Goal: Information Seeking & Learning: Check status

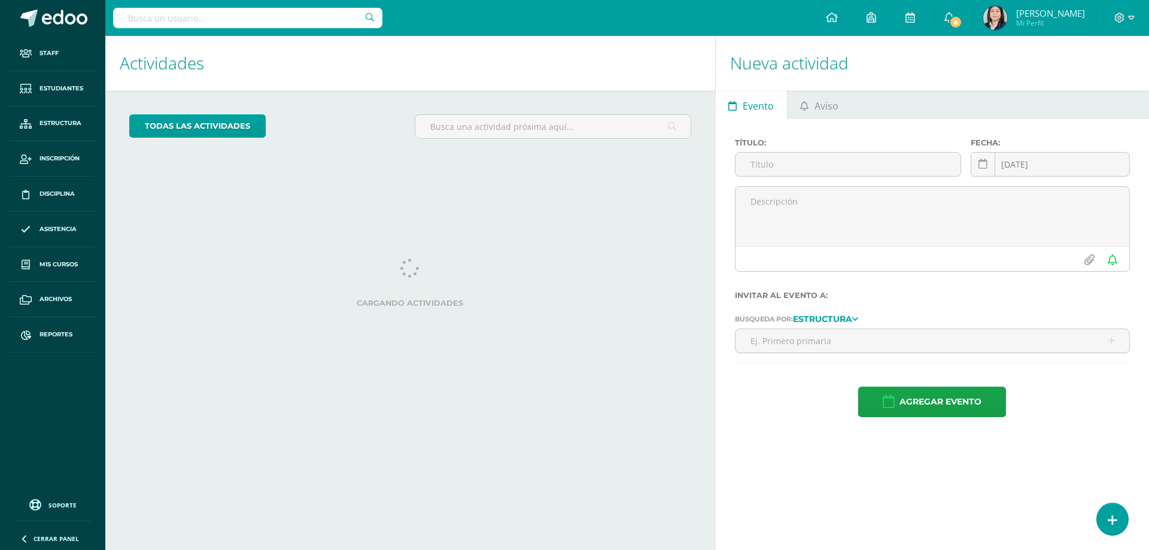
click at [313, 22] on input "text" at bounding box center [247, 18] width 269 height 20
type input "[PERSON_NAME]"
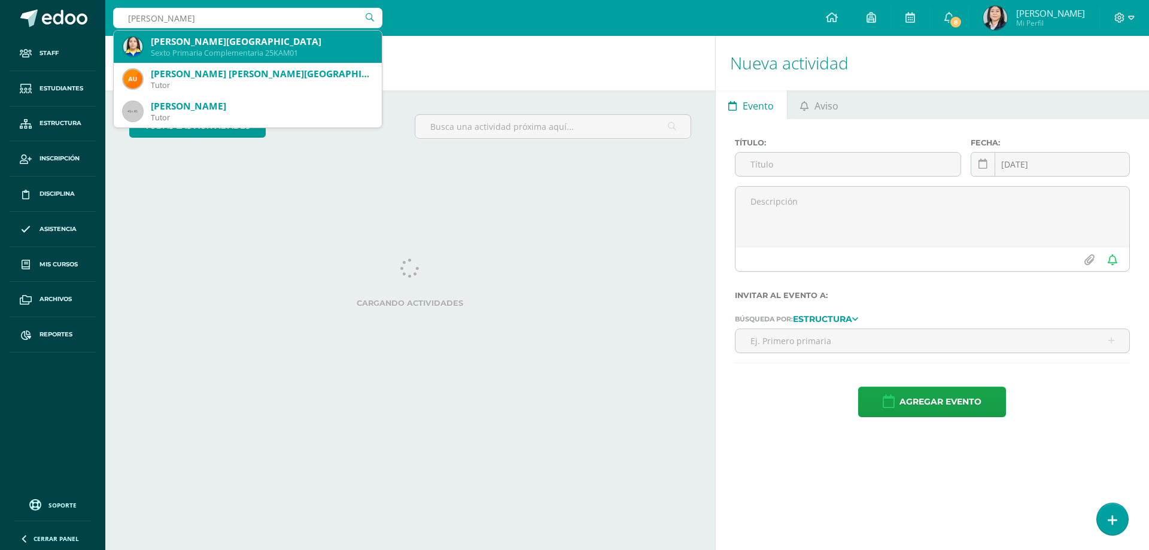
click at [287, 46] on div "Kathelynn Rashell Andrade Morataya" at bounding box center [261, 41] width 221 height 13
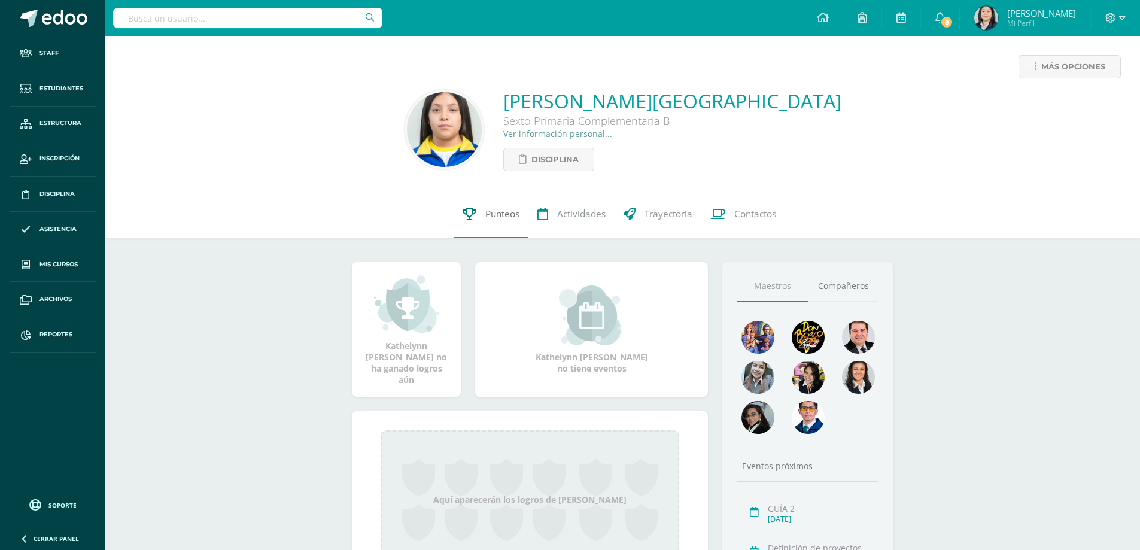
click at [510, 212] on span "Punteos" at bounding box center [502, 214] width 34 height 13
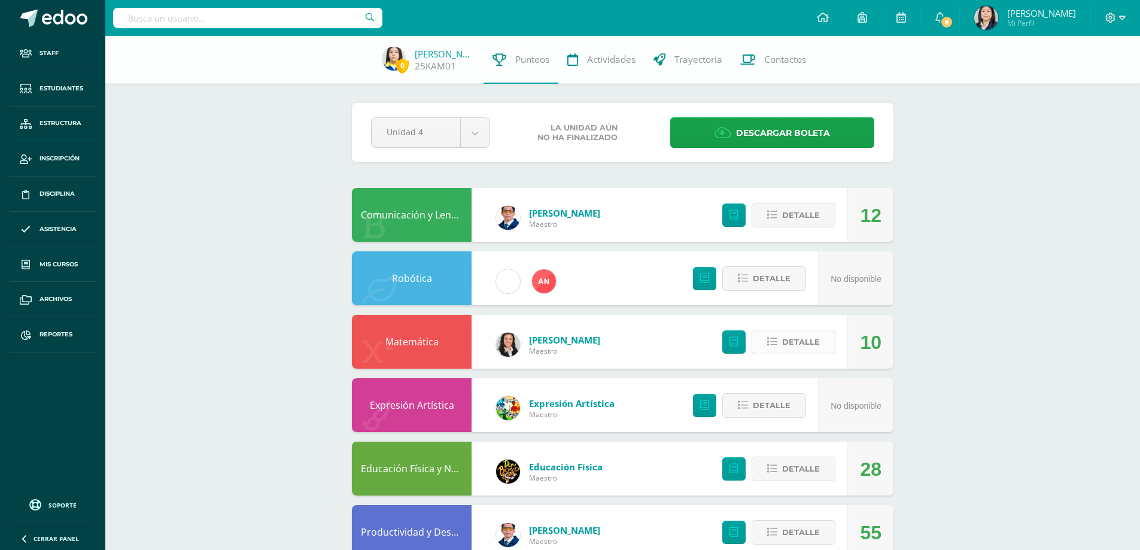
click at [811, 343] on span "Detalle" at bounding box center [801, 342] width 38 height 22
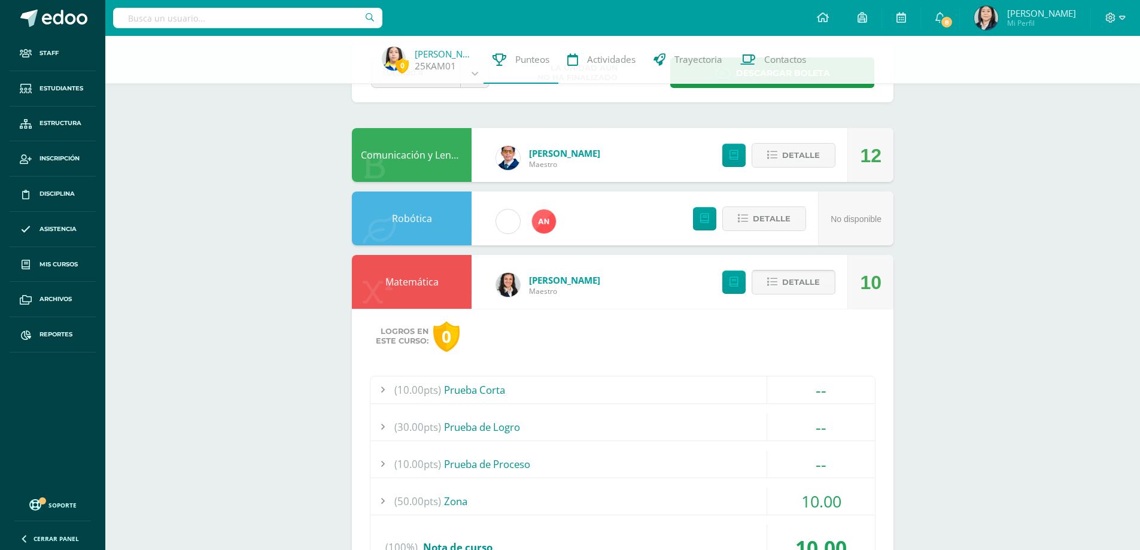
scroll to position [120, 0]
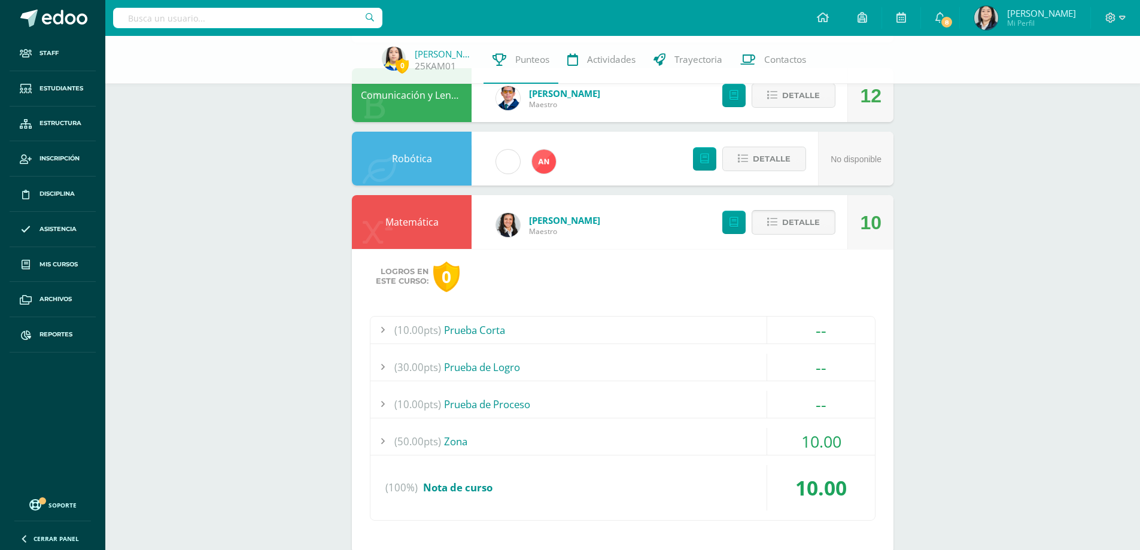
click at [800, 223] on span "Detalle" at bounding box center [801, 222] width 38 height 22
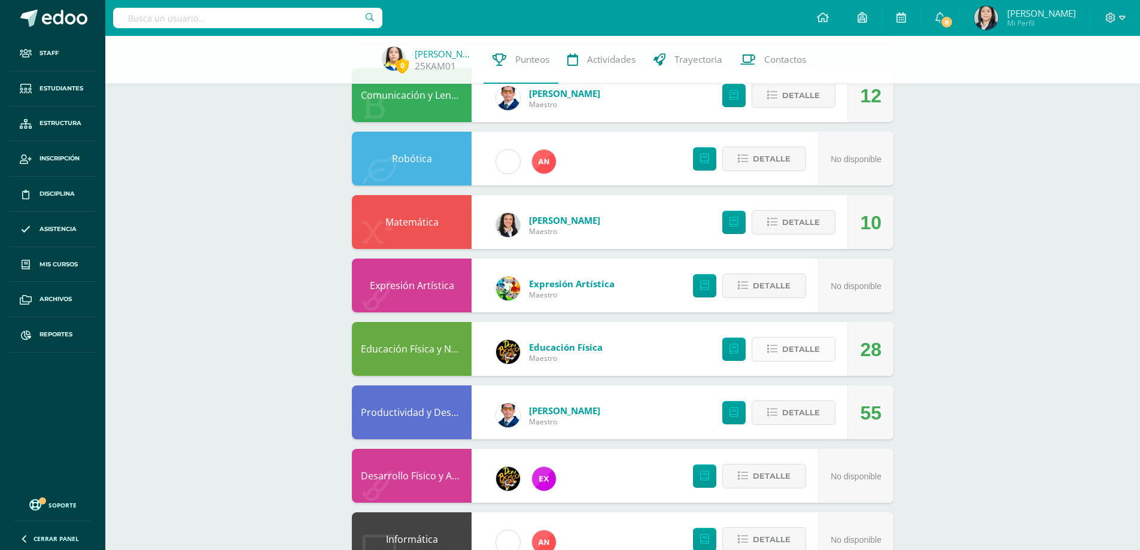
click at [817, 343] on span "Detalle" at bounding box center [801, 349] width 38 height 22
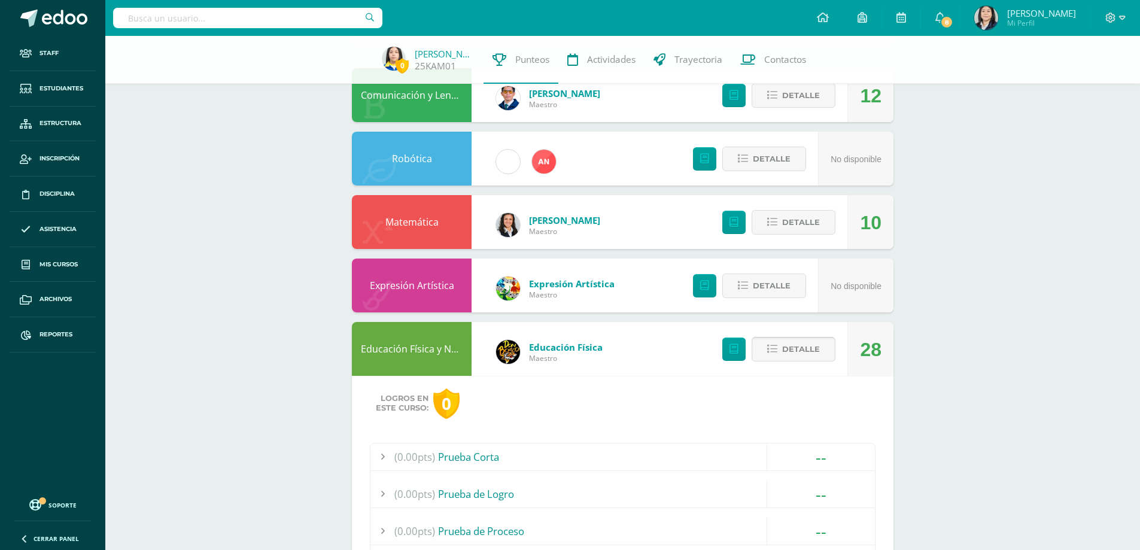
scroll to position [239, 0]
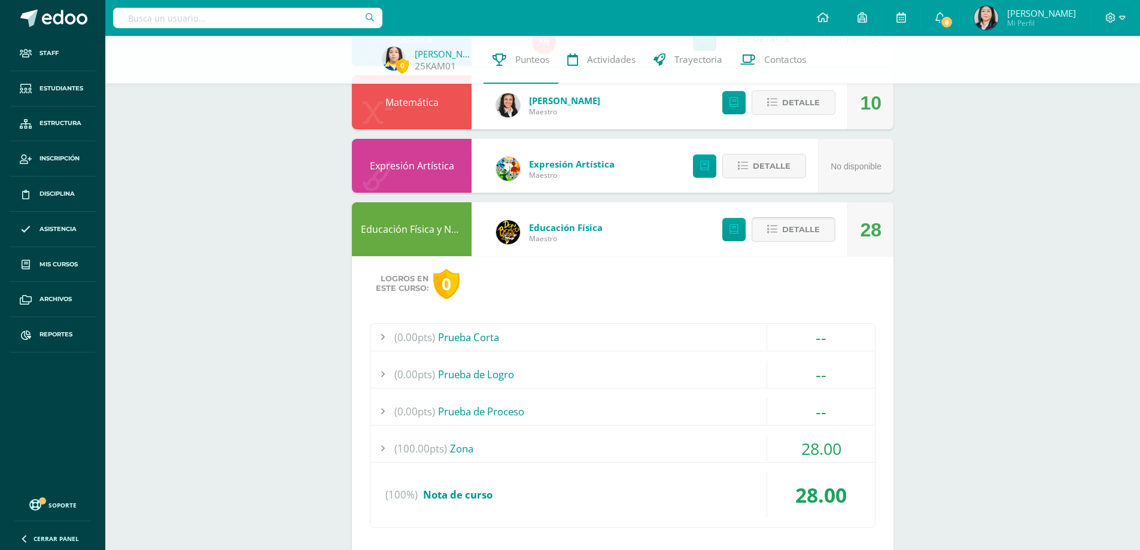
click at [802, 232] on span "Detalle" at bounding box center [801, 229] width 38 height 22
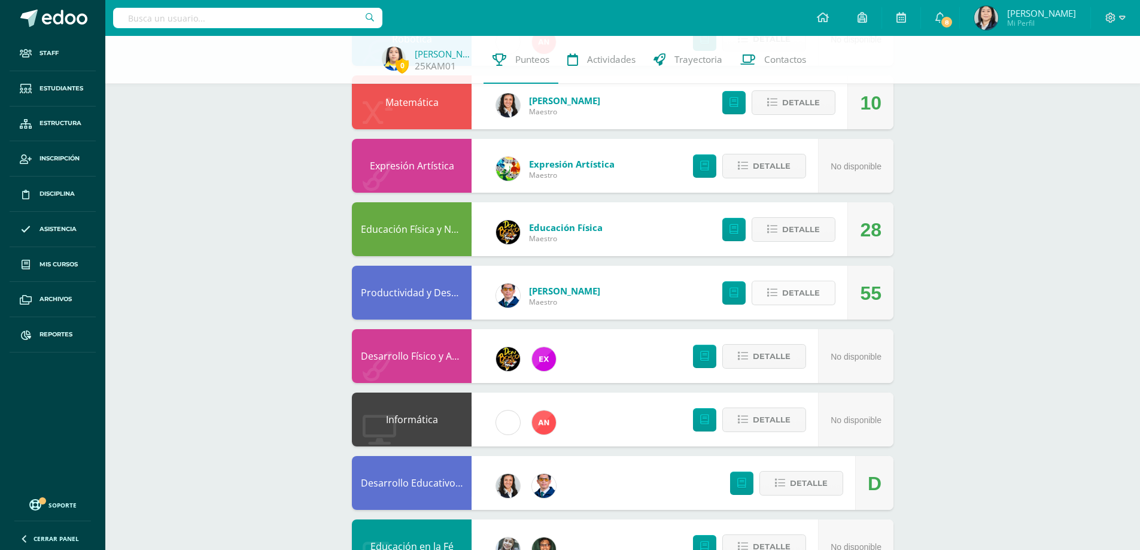
click at [799, 290] on span "Detalle" at bounding box center [801, 293] width 38 height 22
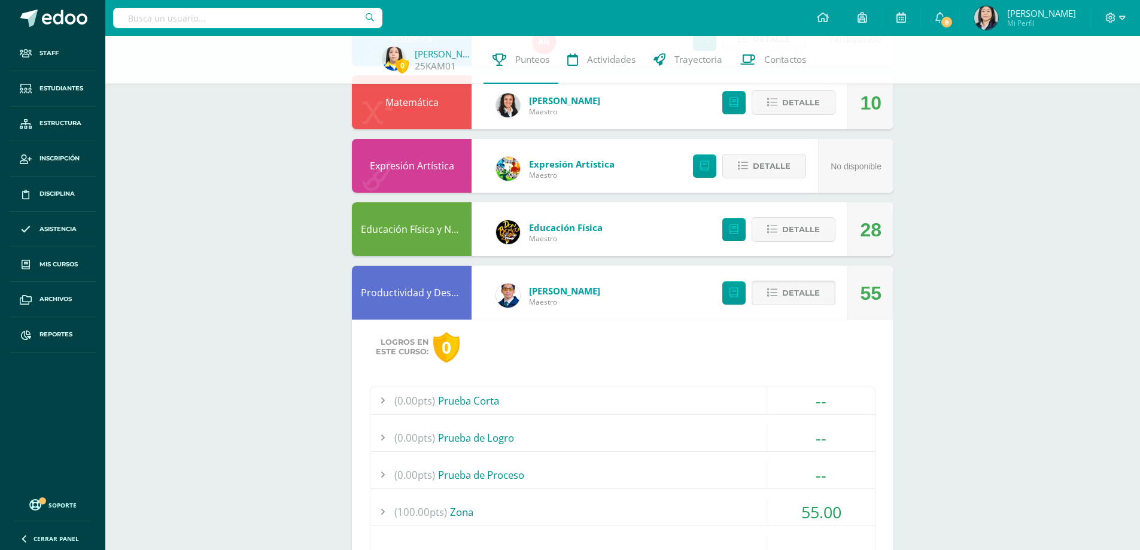
scroll to position [299, 0]
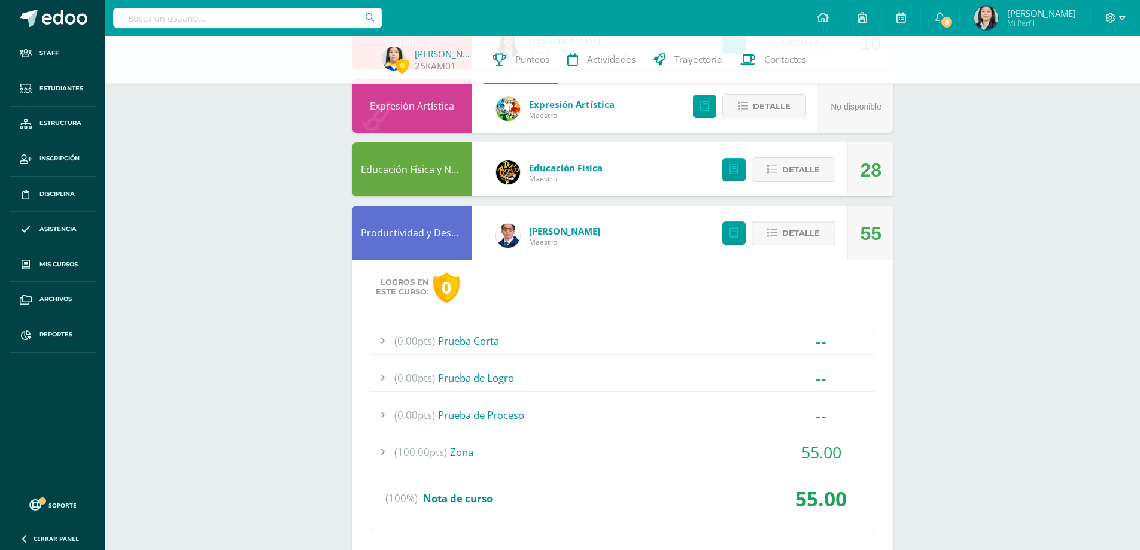
click at [799, 234] on span "Detalle" at bounding box center [801, 233] width 38 height 22
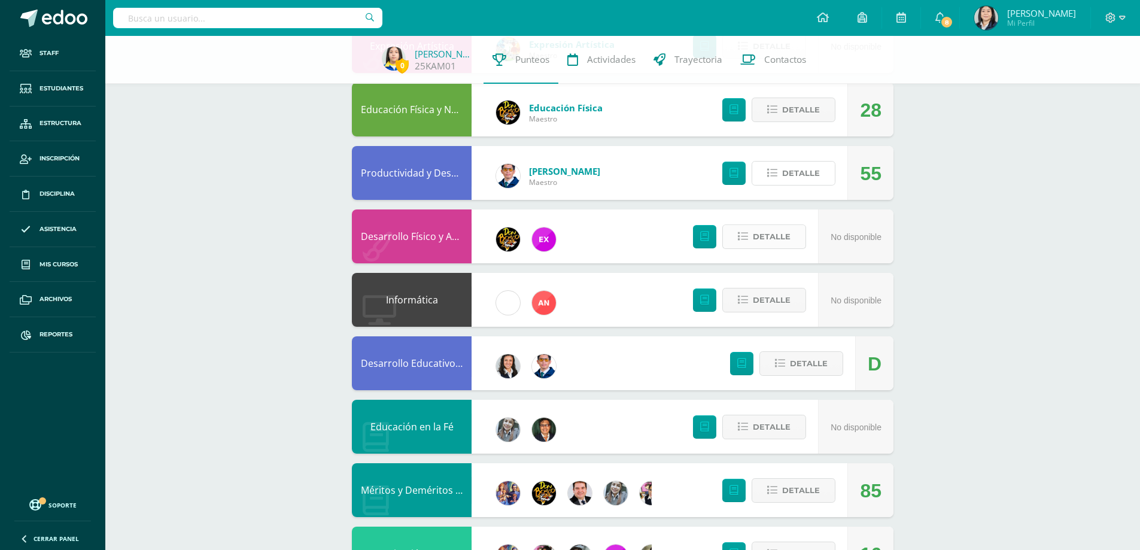
scroll to position [419, 0]
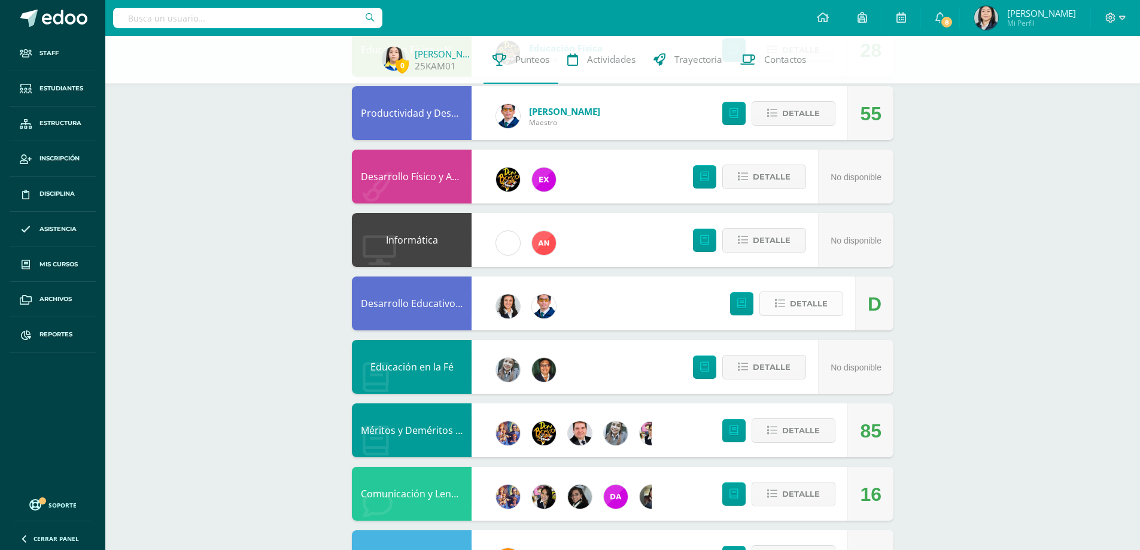
click at [815, 303] on span "Detalle" at bounding box center [809, 304] width 38 height 22
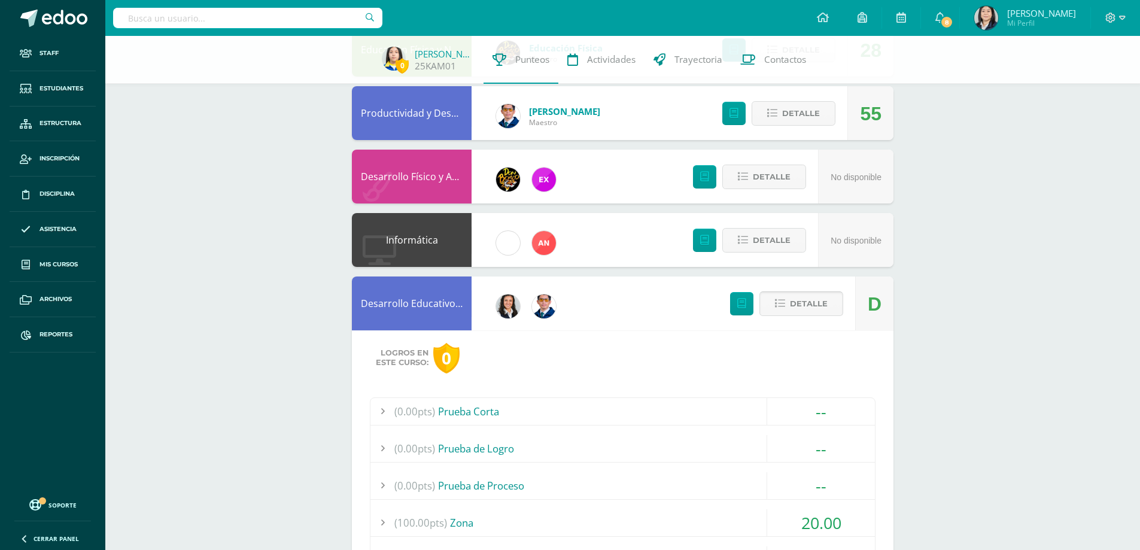
scroll to position [479, 0]
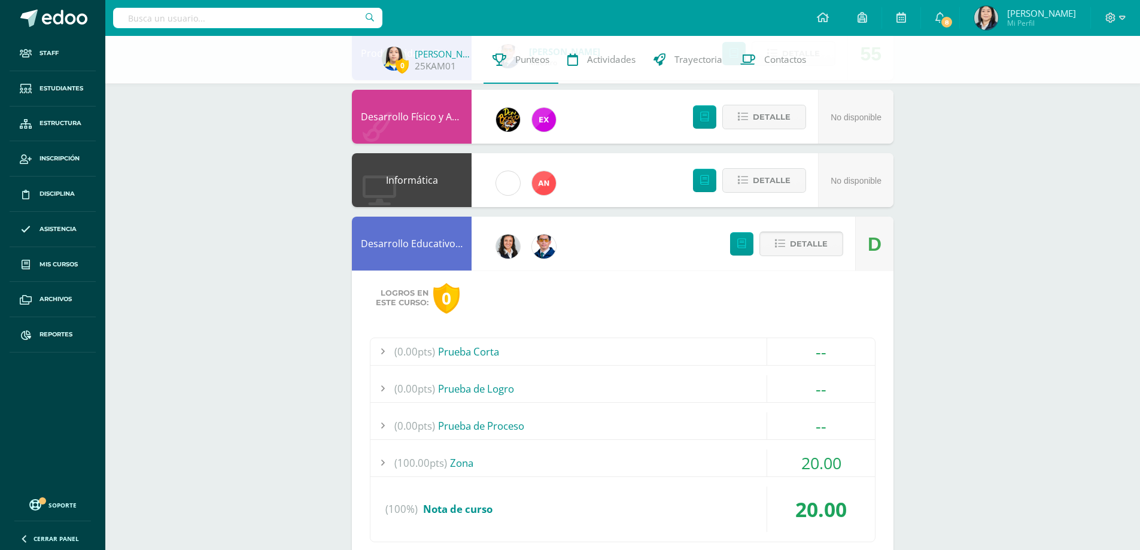
click at [806, 242] on span "Detalle" at bounding box center [809, 244] width 38 height 22
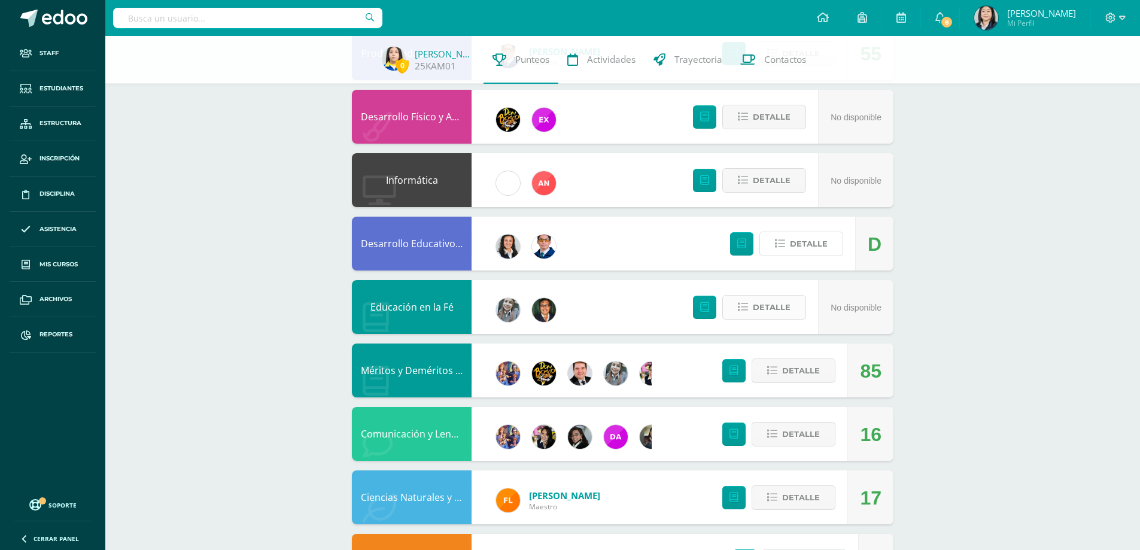
scroll to position [538, 0]
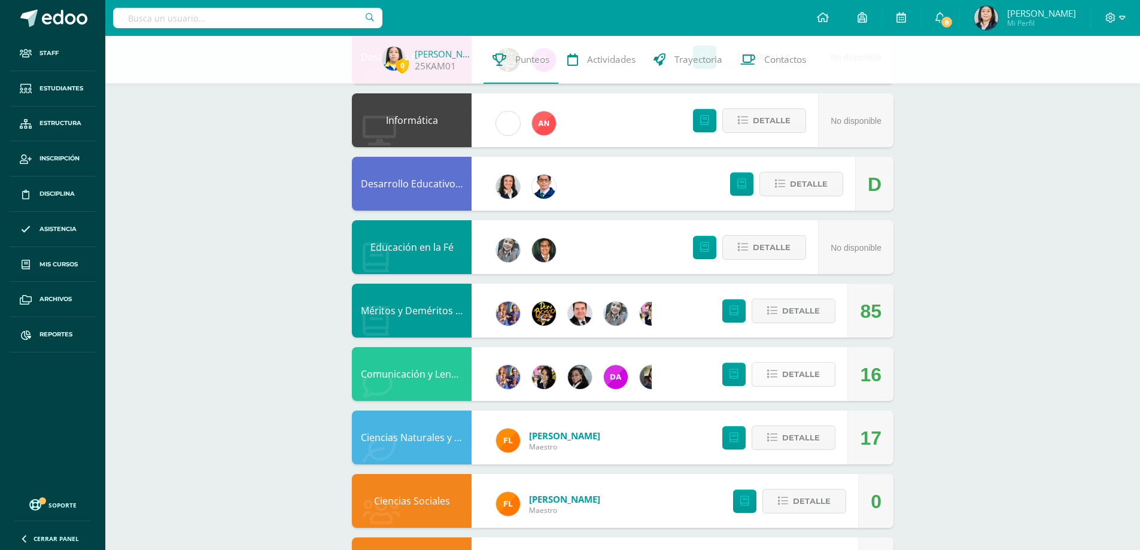
click at [805, 363] on button "Detalle" at bounding box center [793, 374] width 84 height 25
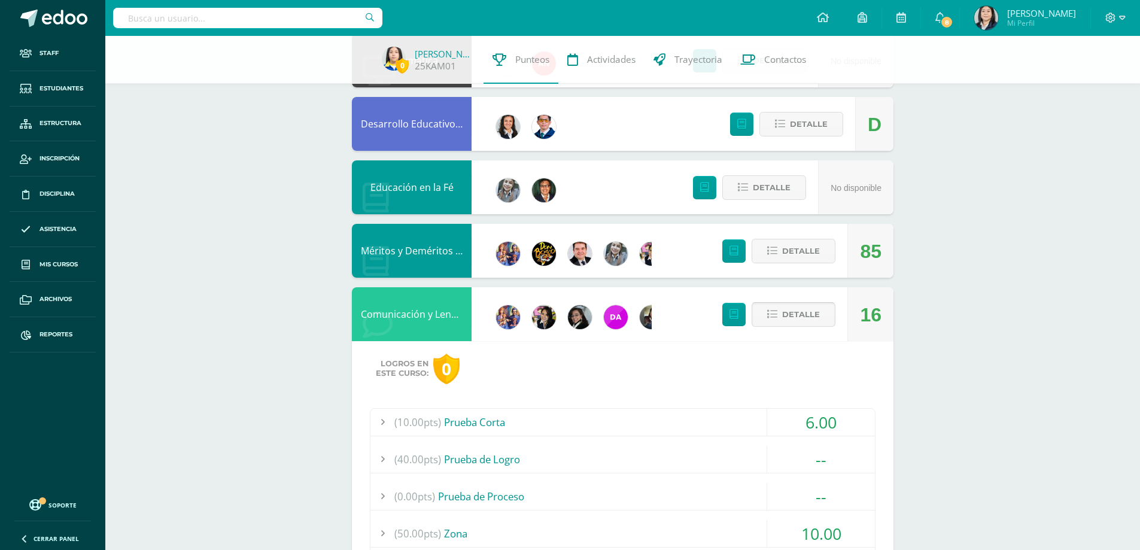
scroll to position [658, 0]
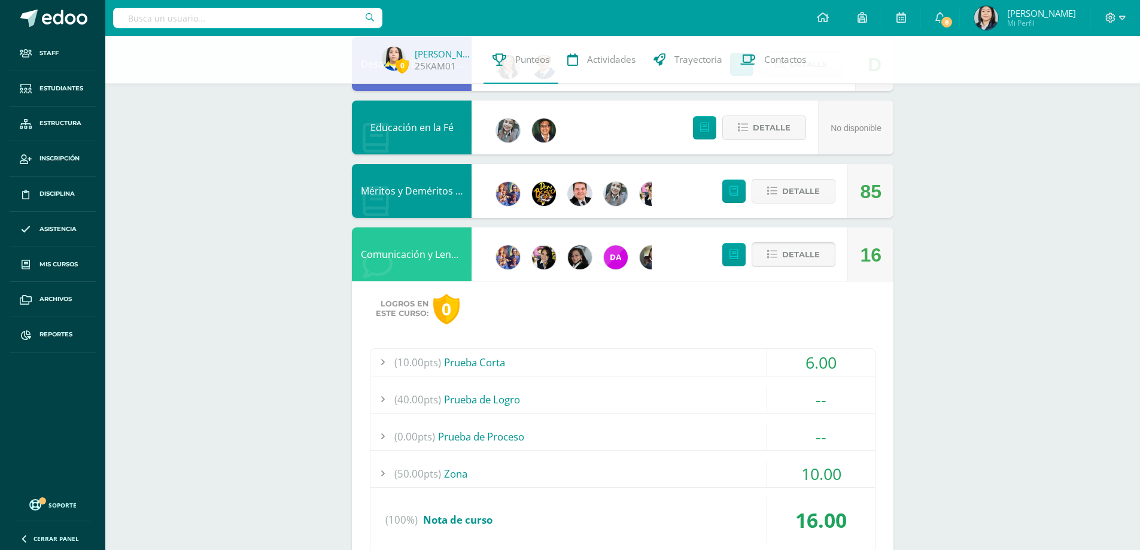
click at [797, 258] on span "Detalle" at bounding box center [801, 254] width 38 height 22
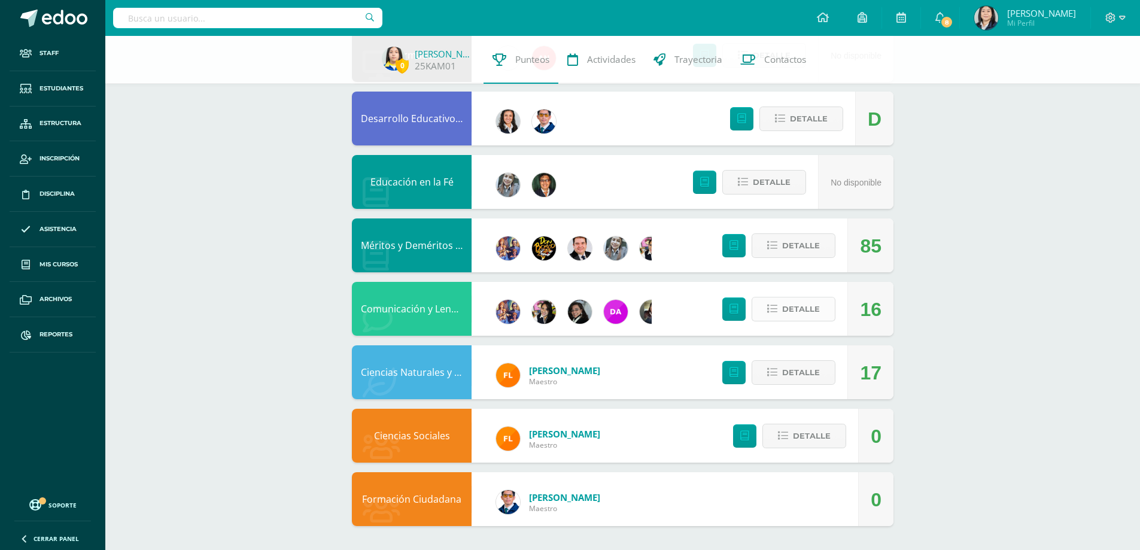
scroll to position [604, 0]
click at [809, 371] on span "Detalle" at bounding box center [801, 372] width 38 height 22
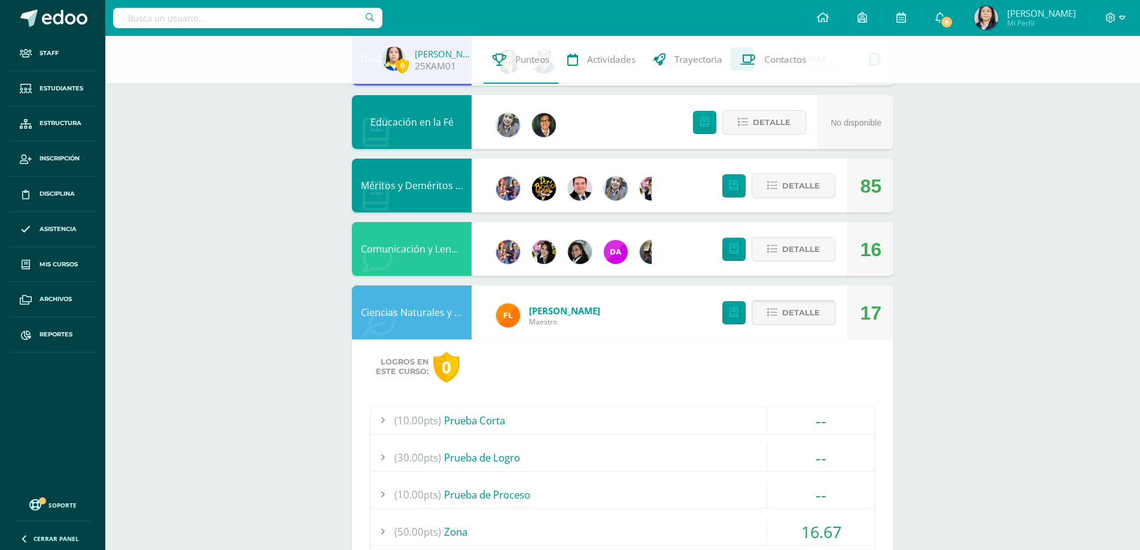
scroll to position [723, 0]
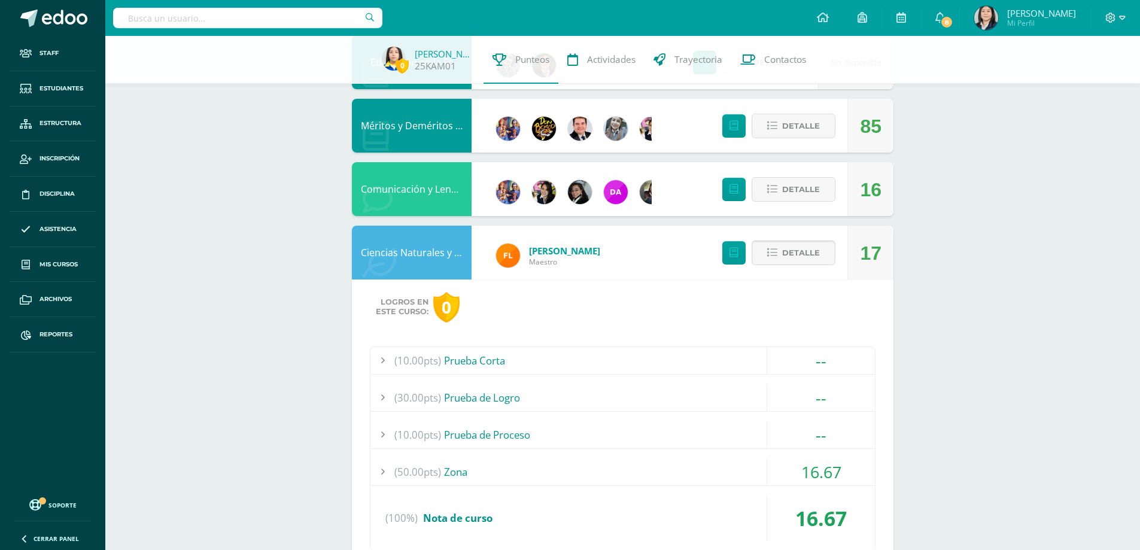
click at [815, 255] on span "Detalle" at bounding box center [801, 253] width 38 height 22
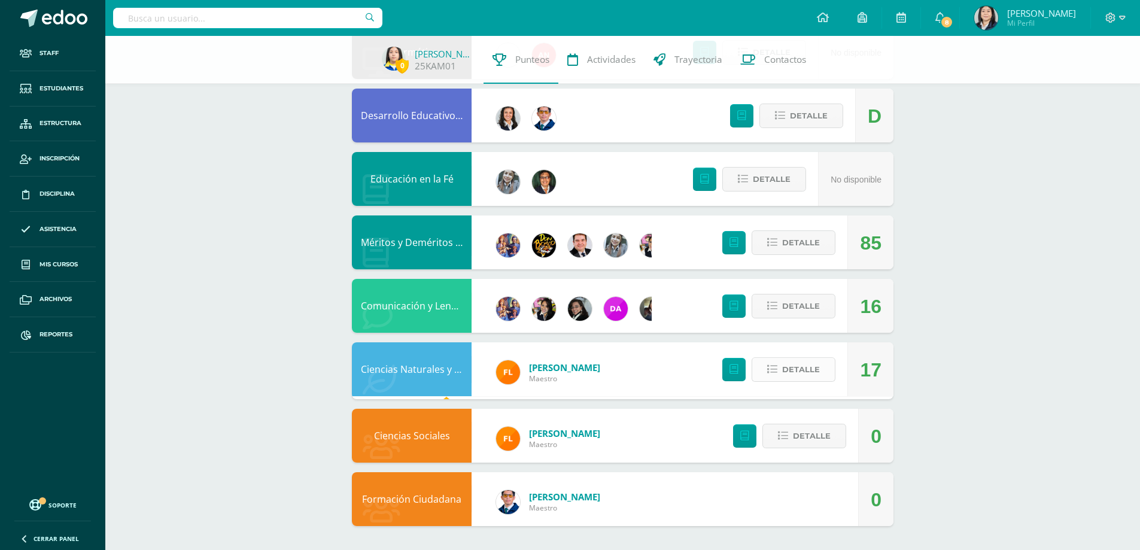
scroll to position [604, 0]
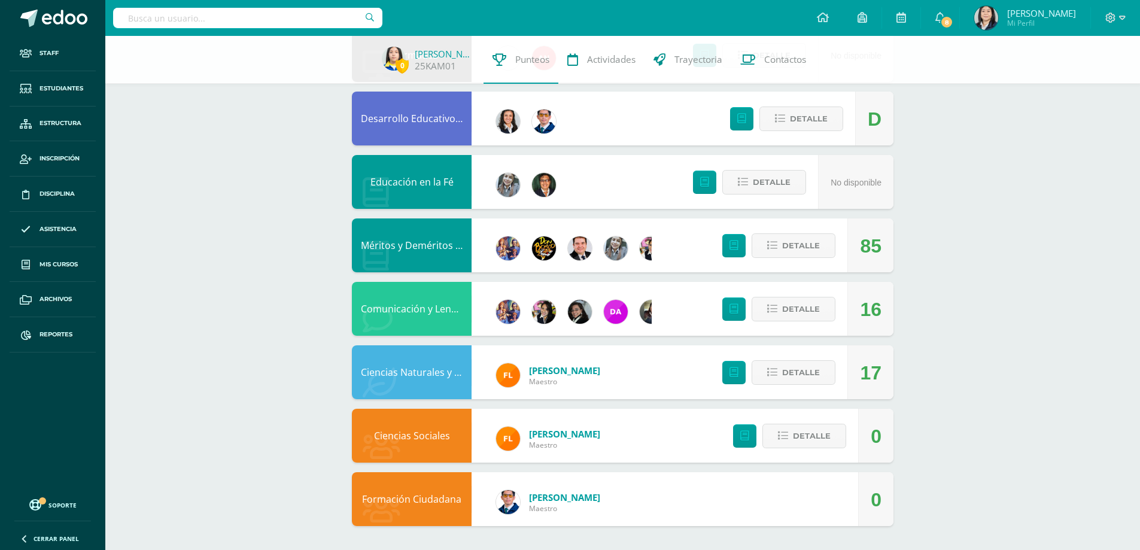
click at [410, 367] on link "Ciencias Naturales y Tecnología" at bounding box center [432, 371] width 142 height 13
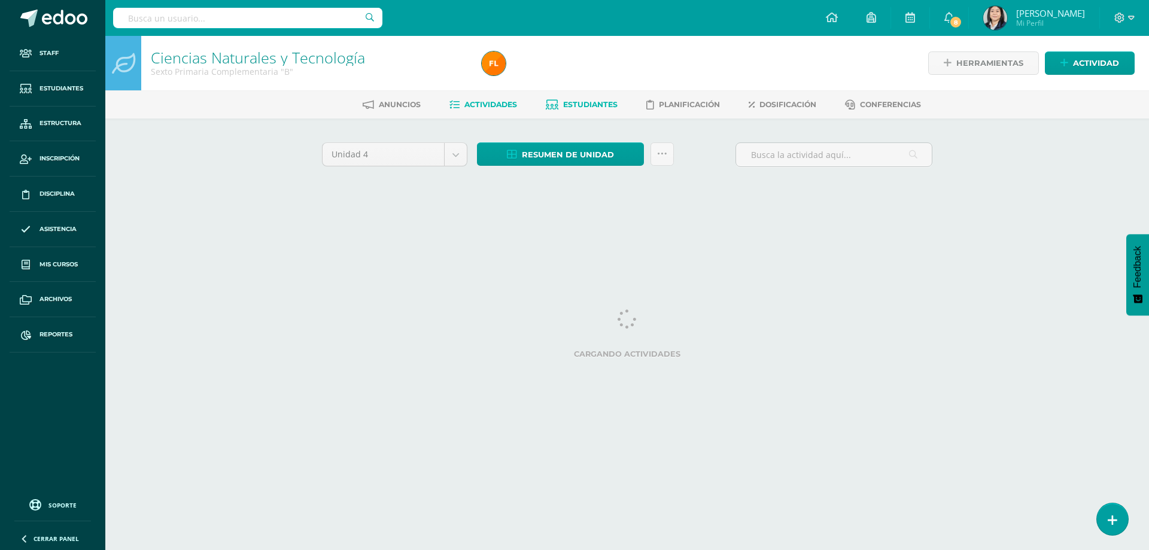
click at [597, 105] on span "Estudiantes" at bounding box center [590, 104] width 54 height 9
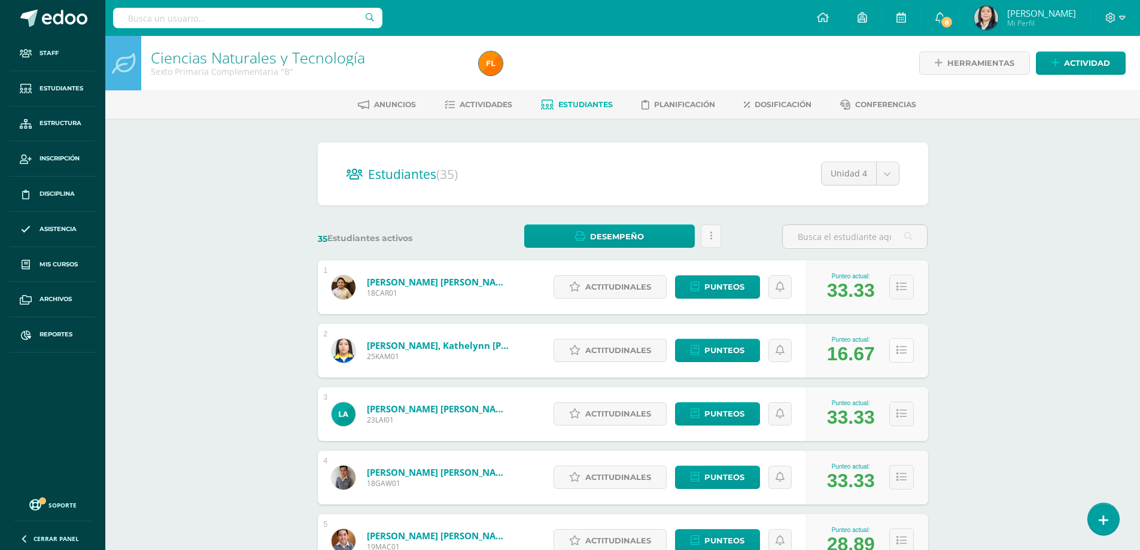
click at [902, 354] on icon at bounding box center [901, 350] width 10 height 10
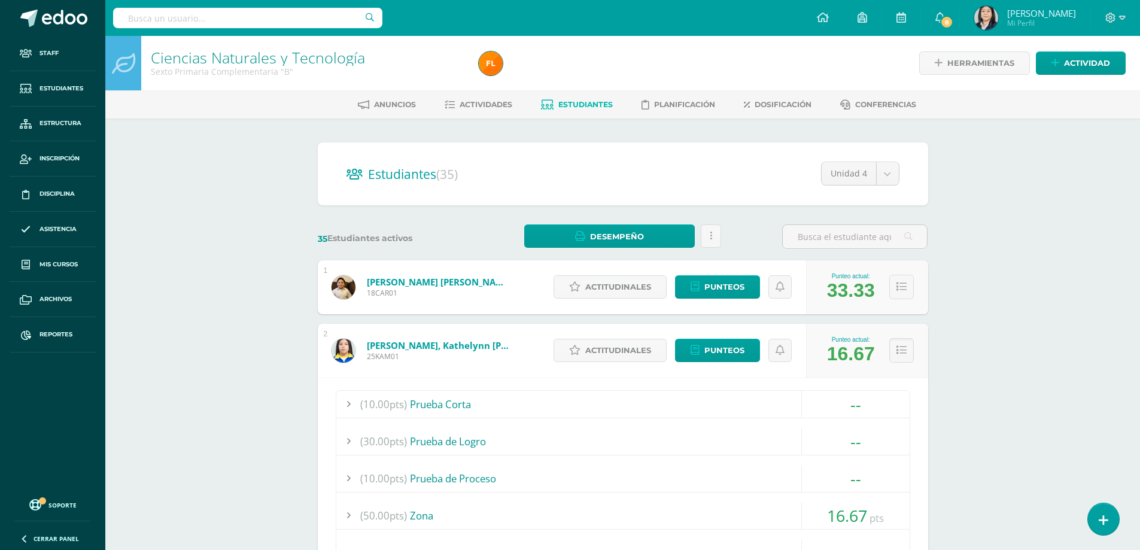
scroll to position [60, 0]
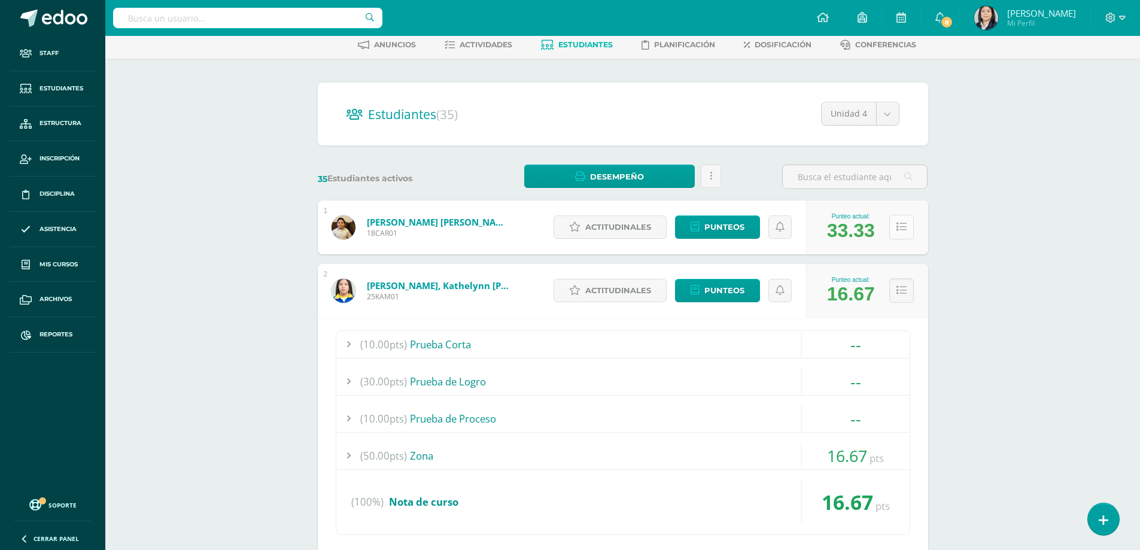
click at [907, 233] on button at bounding box center [901, 227] width 25 height 25
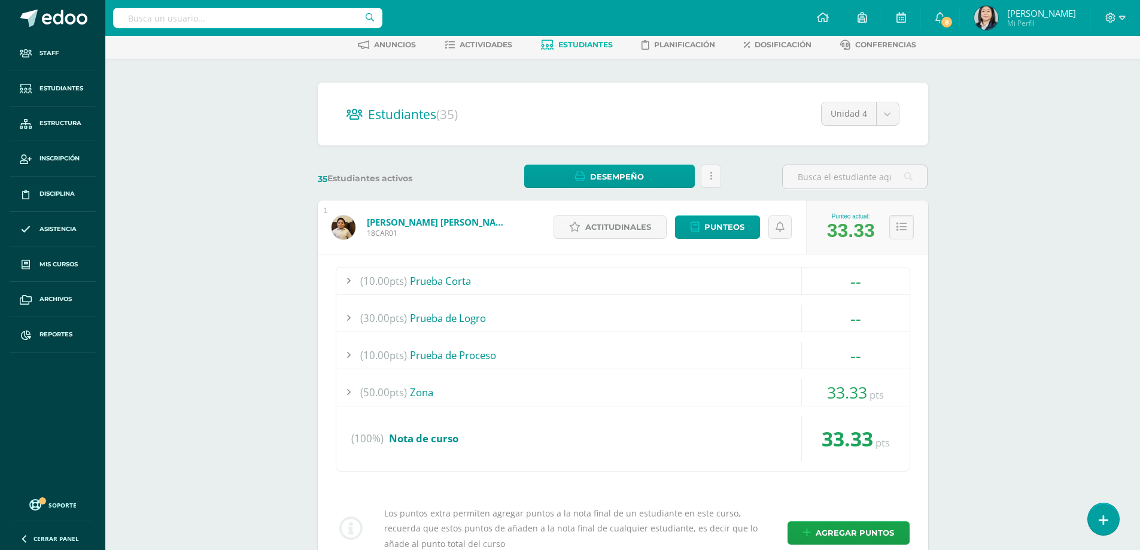
click at [903, 229] on icon at bounding box center [901, 227] width 10 height 10
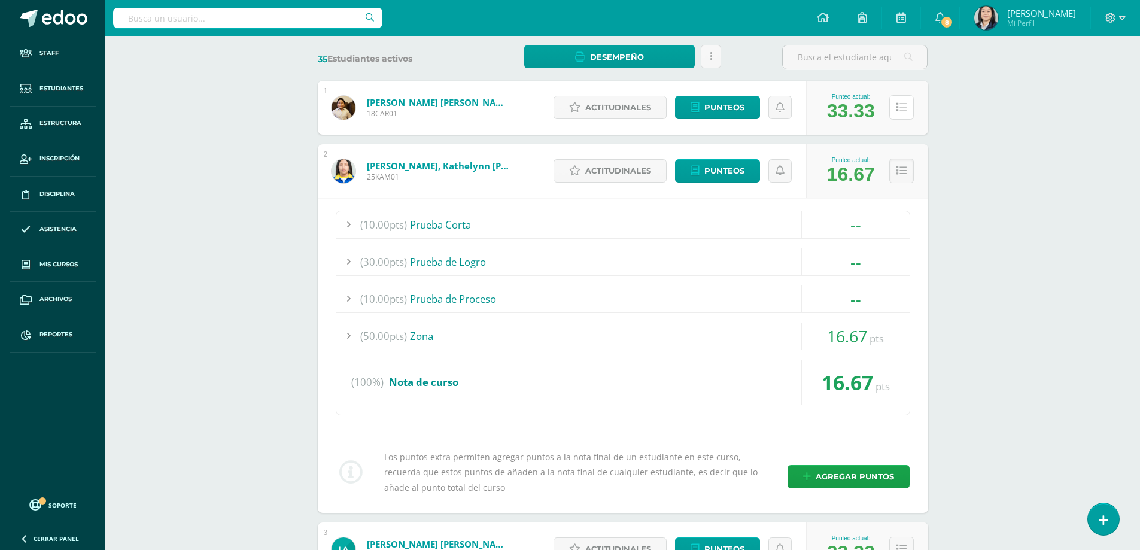
scroll to position [299, 0]
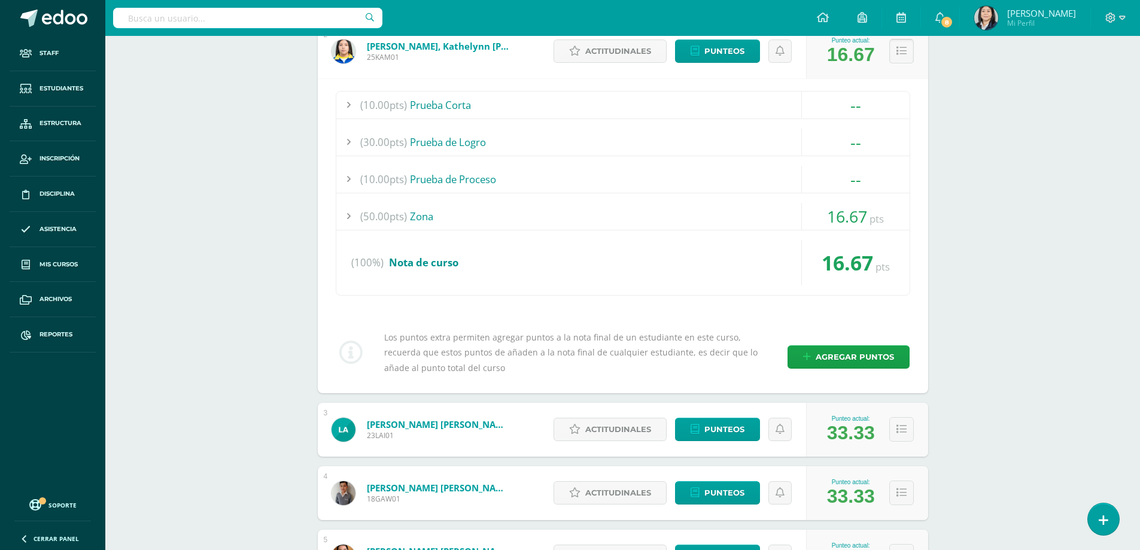
click at [906, 47] on button at bounding box center [901, 51] width 25 height 25
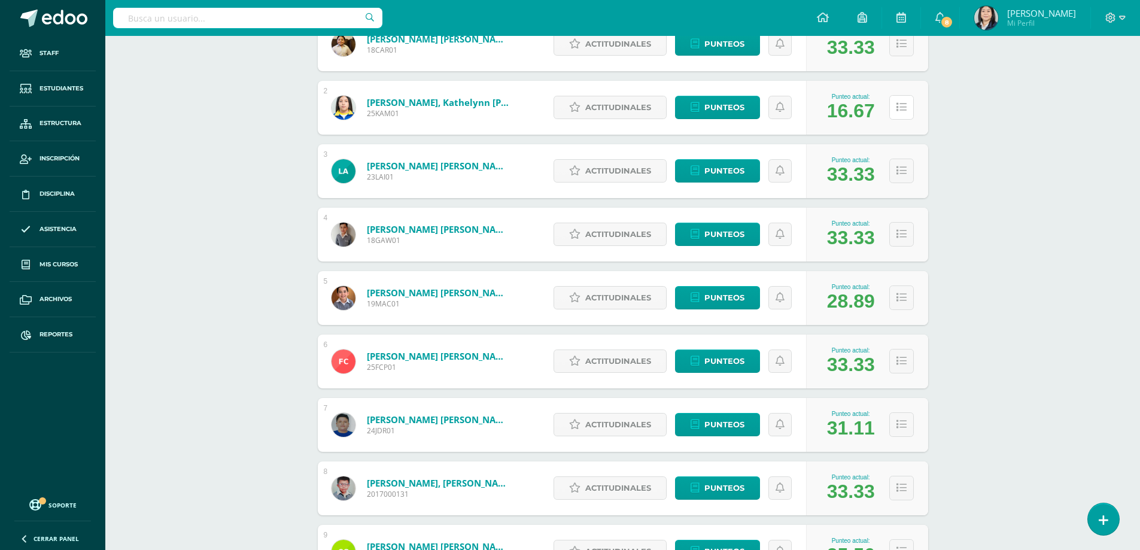
scroll to position [0, 0]
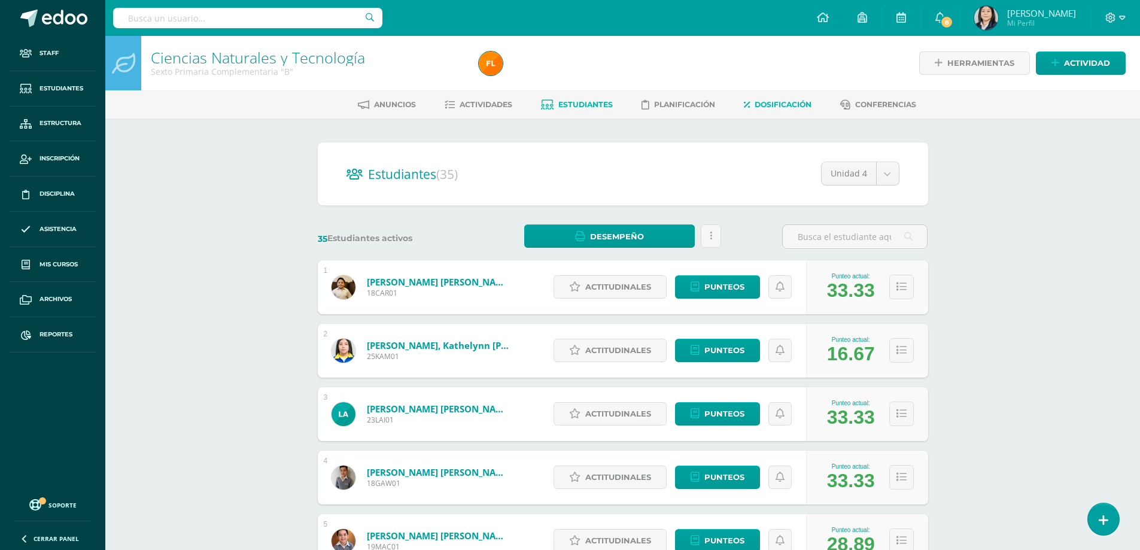
click at [778, 106] on span "Dosificación" at bounding box center [782, 104] width 57 height 9
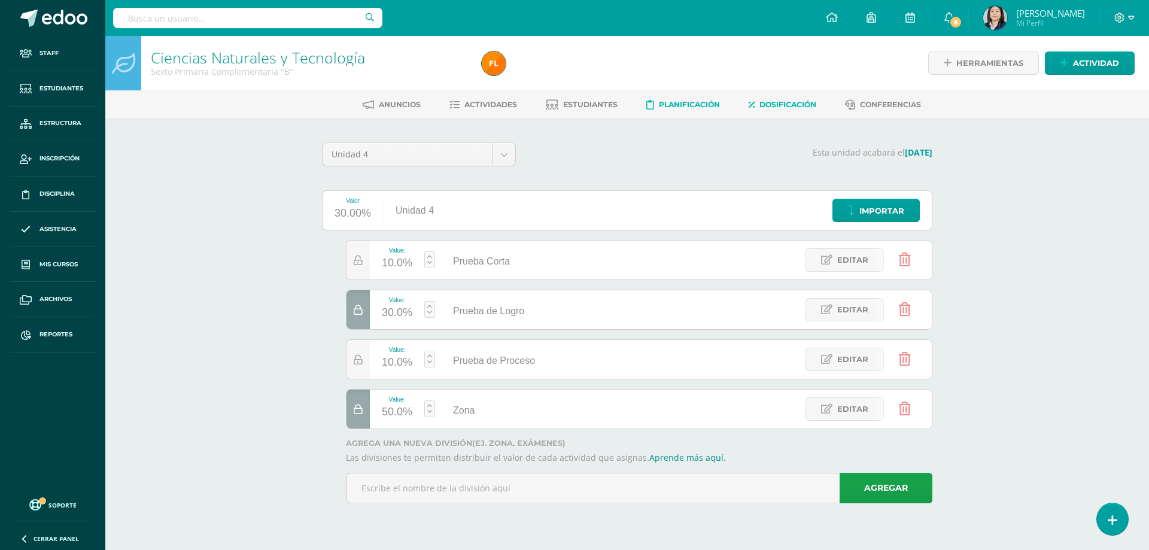
click at [689, 106] on span "Planificación" at bounding box center [689, 104] width 61 height 9
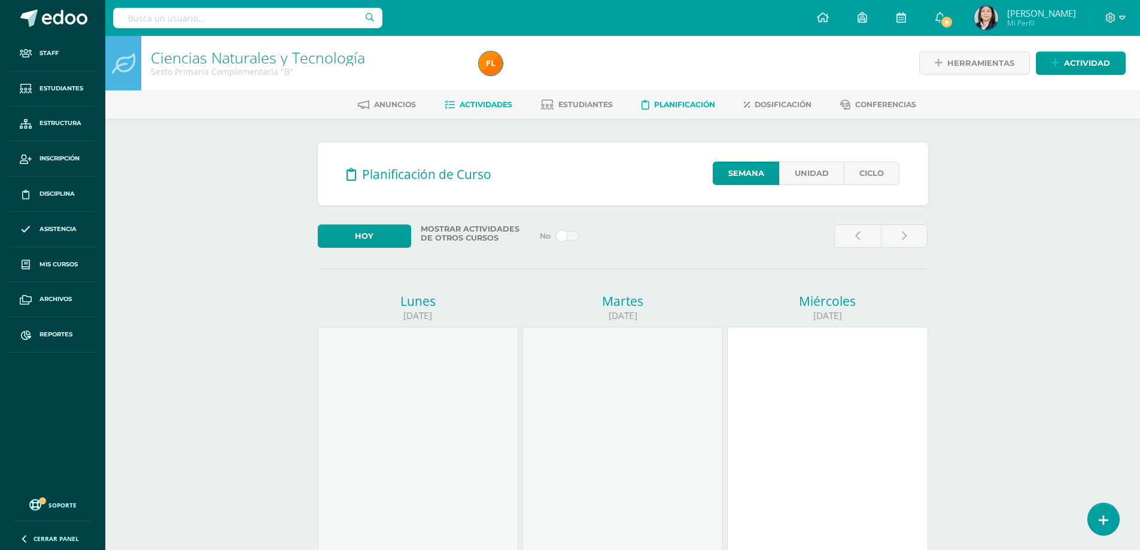
click at [495, 106] on span "Actividades" at bounding box center [485, 104] width 53 height 9
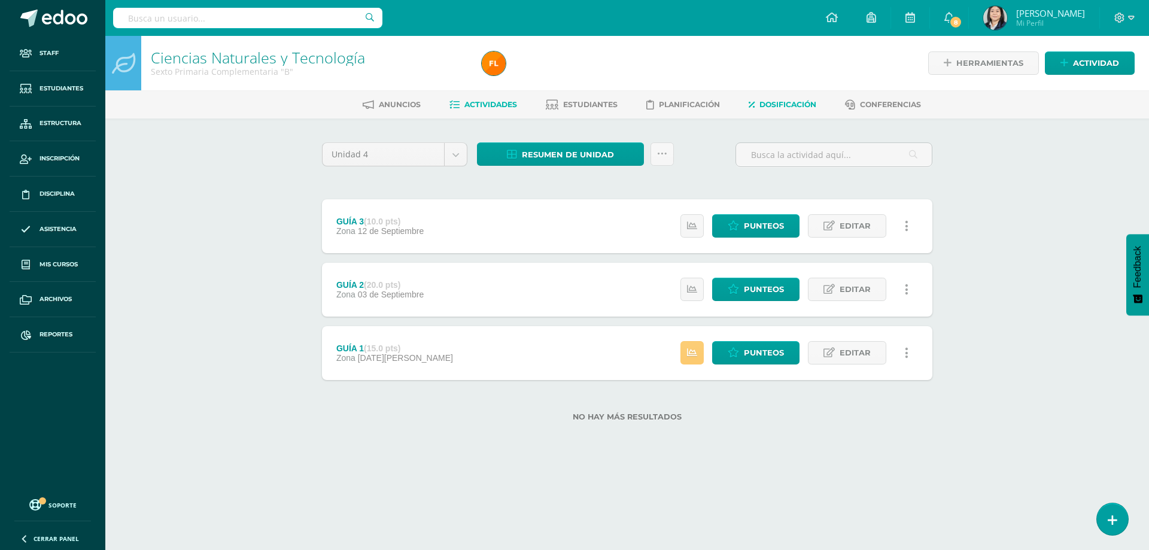
click at [794, 102] on span "Dosificación" at bounding box center [787, 104] width 57 height 9
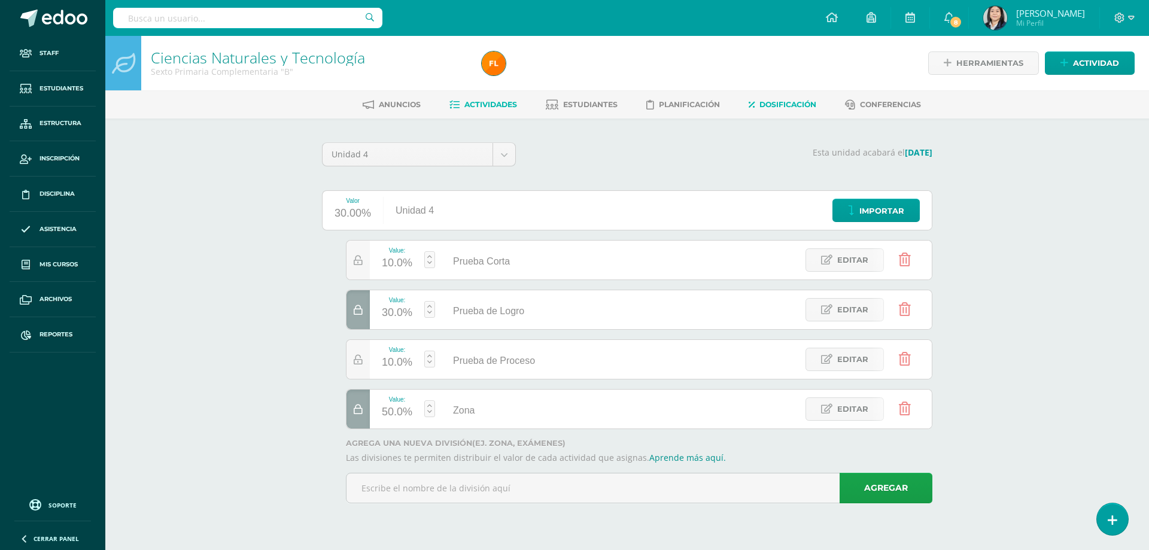
click at [494, 103] on span "Actividades" at bounding box center [490, 104] width 53 height 9
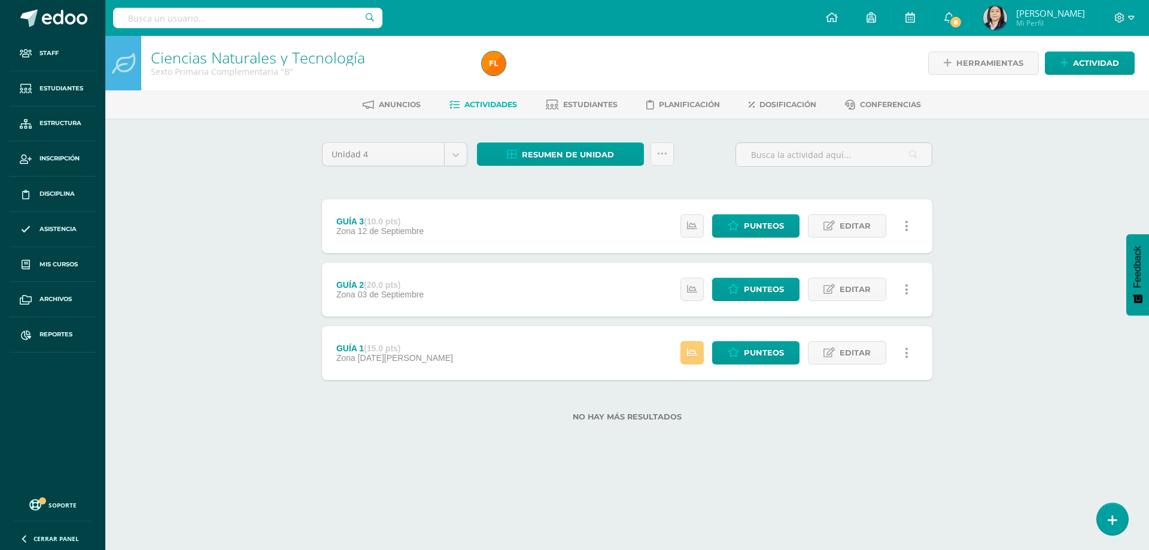
click at [387, 285] on strong "(20.0 pts)" at bounding box center [382, 285] width 36 height 10
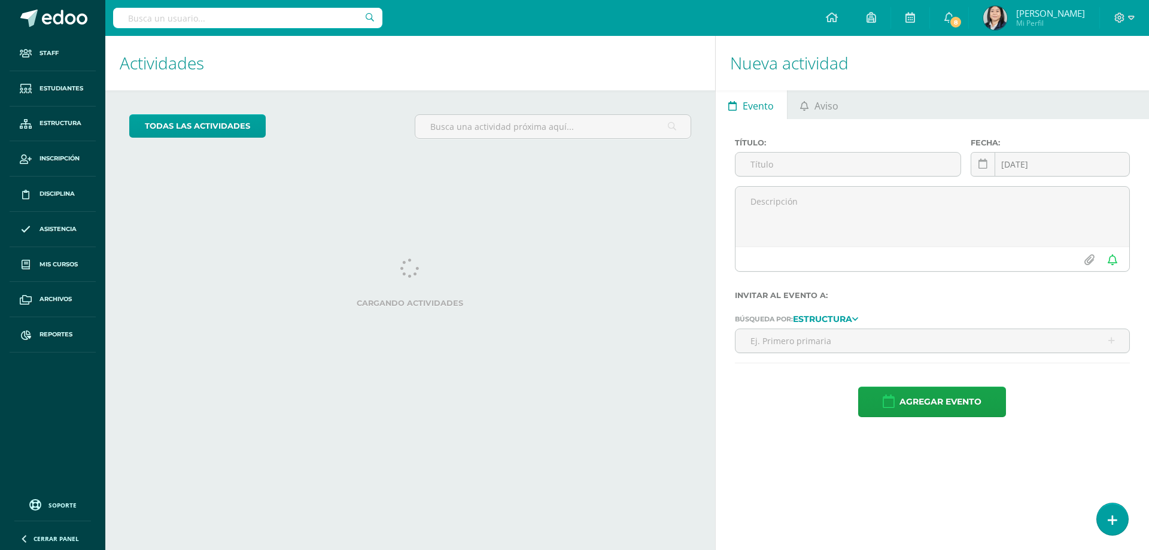
click at [231, 20] on input "text" at bounding box center [247, 18] width 269 height 20
type input "n"
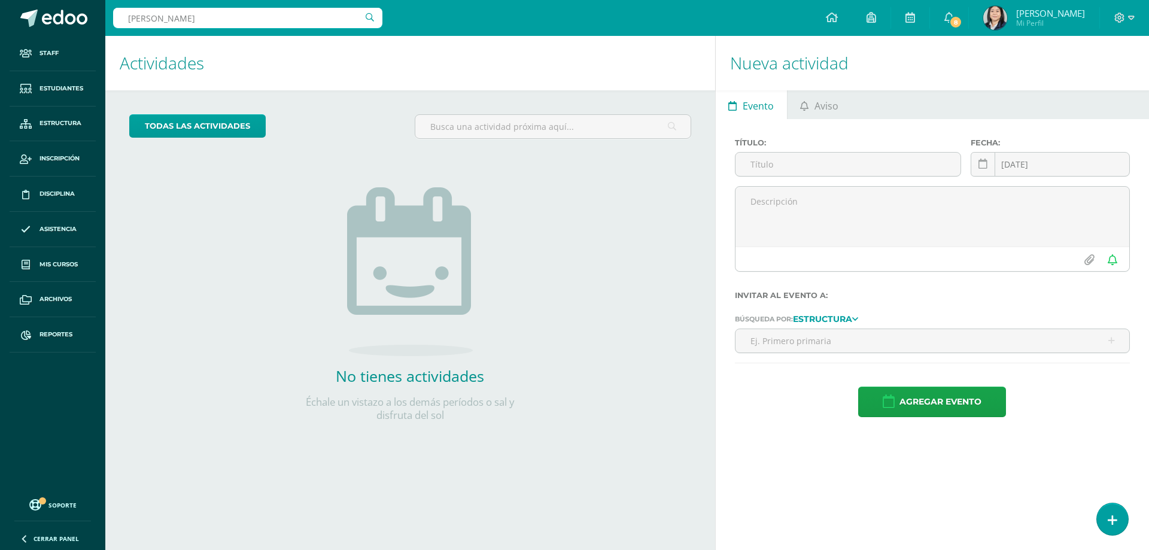
type input "andrade morataya"
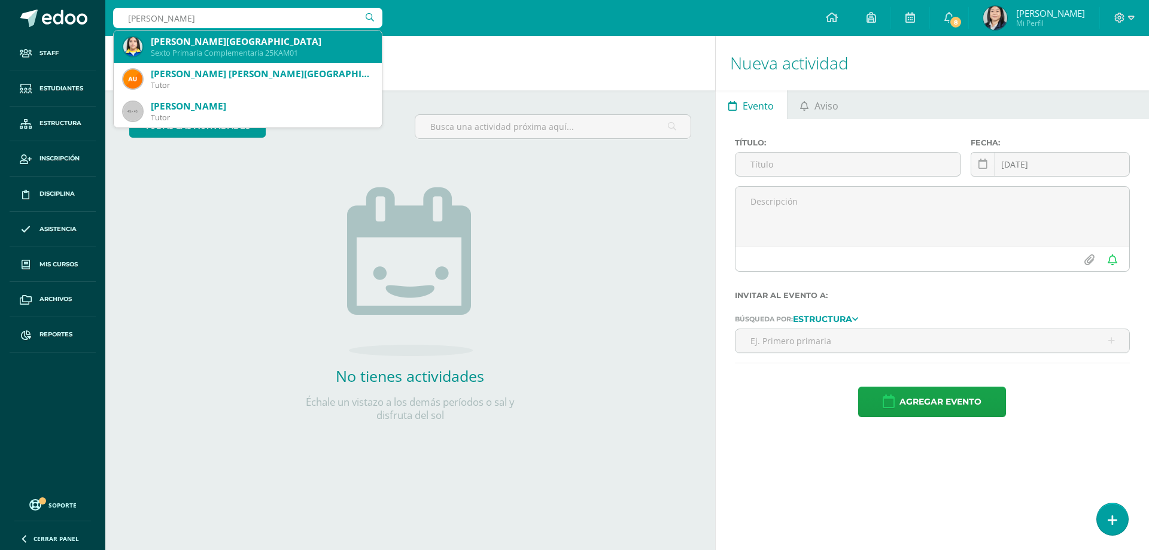
click at [215, 49] on div "Sexto Primaria Complementaria 25KAM01" at bounding box center [261, 53] width 221 height 10
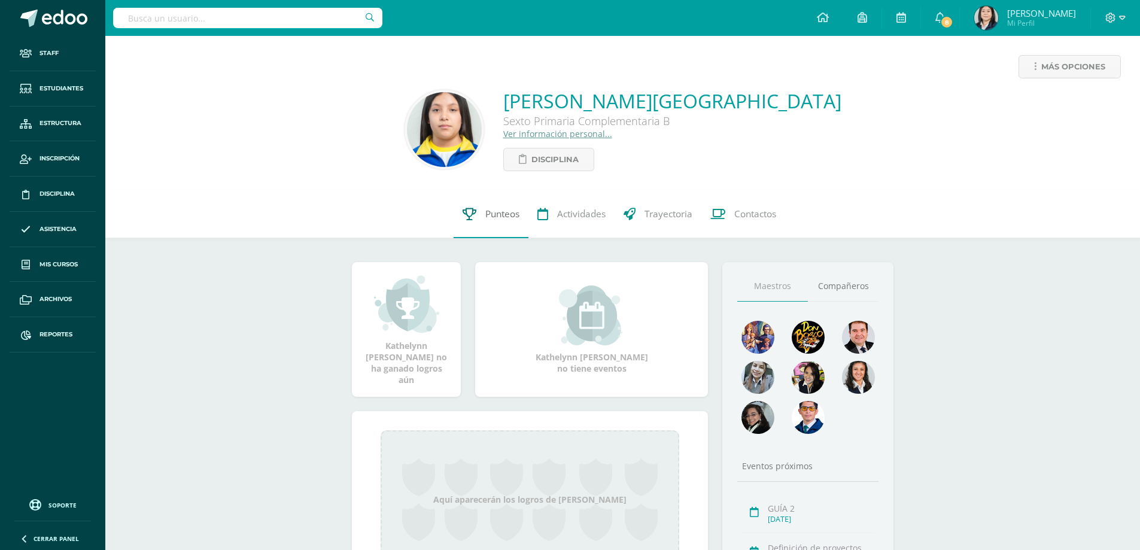
click at [505, 211] on span "Punteos" at bounding box center [502, 214] width 34 height 13
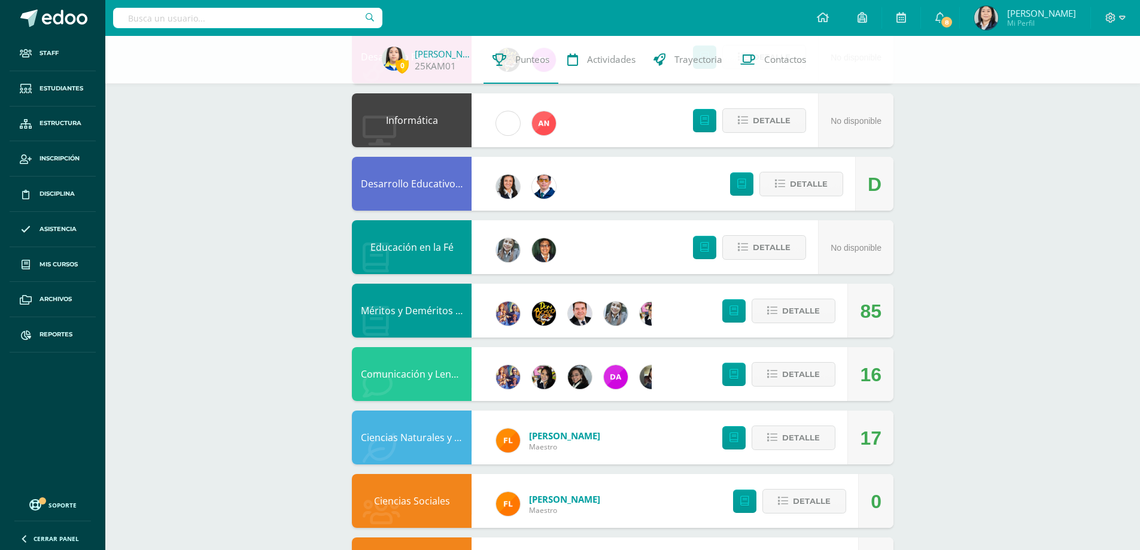
scroll to position [604, 0]
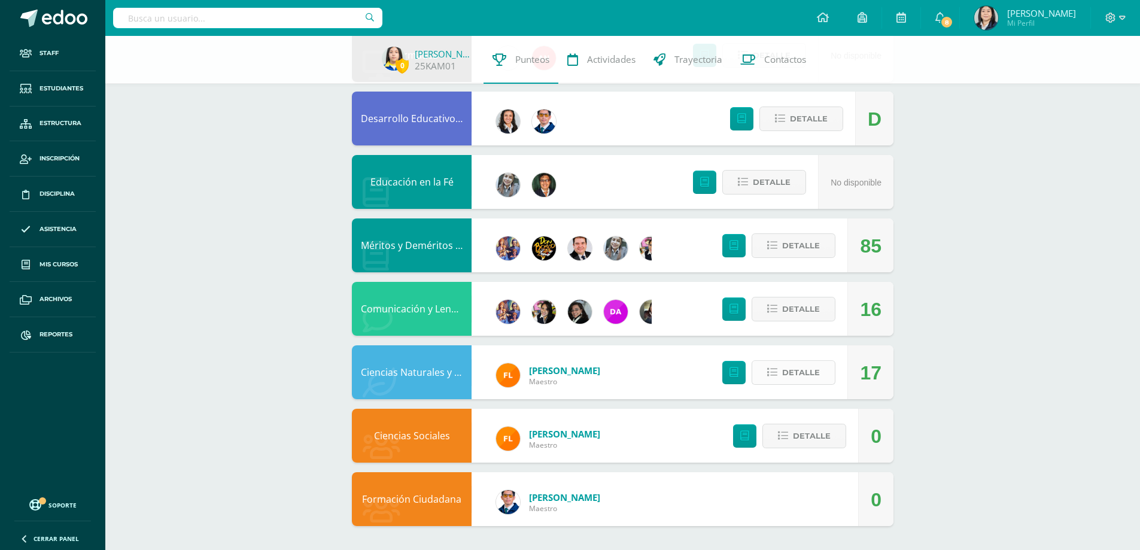
click at [791, 376] on span "Detalle" at bounding box center [801, 372] width 38 height 22
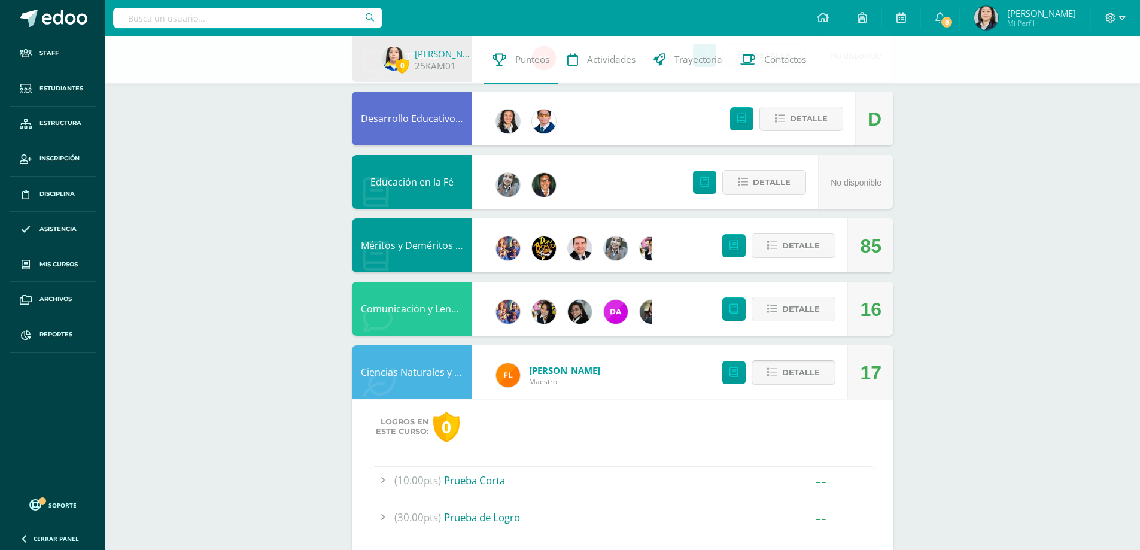
scroll to position [723, 0]
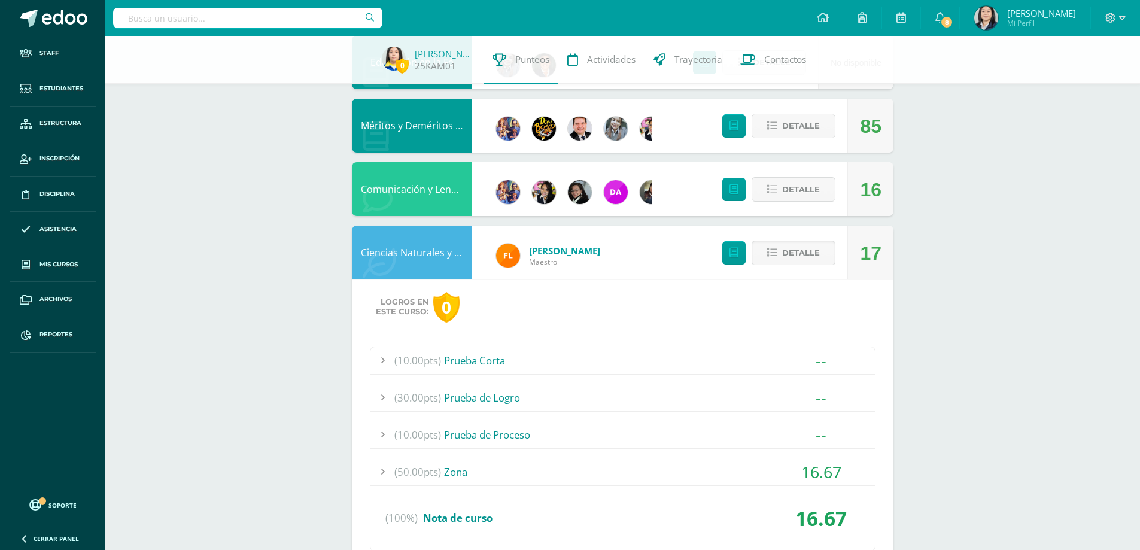
click at [809, 258] on span "Detalle" at bounding box center [801, 253] width 38 height 22
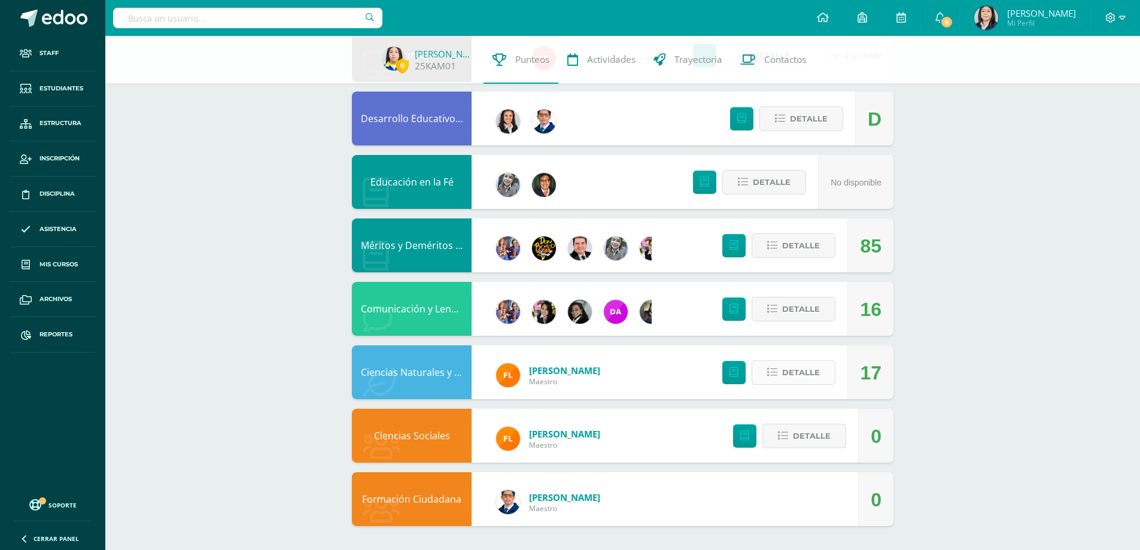
scroll to position [604, 0]
click at [801, 307] on span "Detalle" at bounding box center [801, 309] width 38 height 22
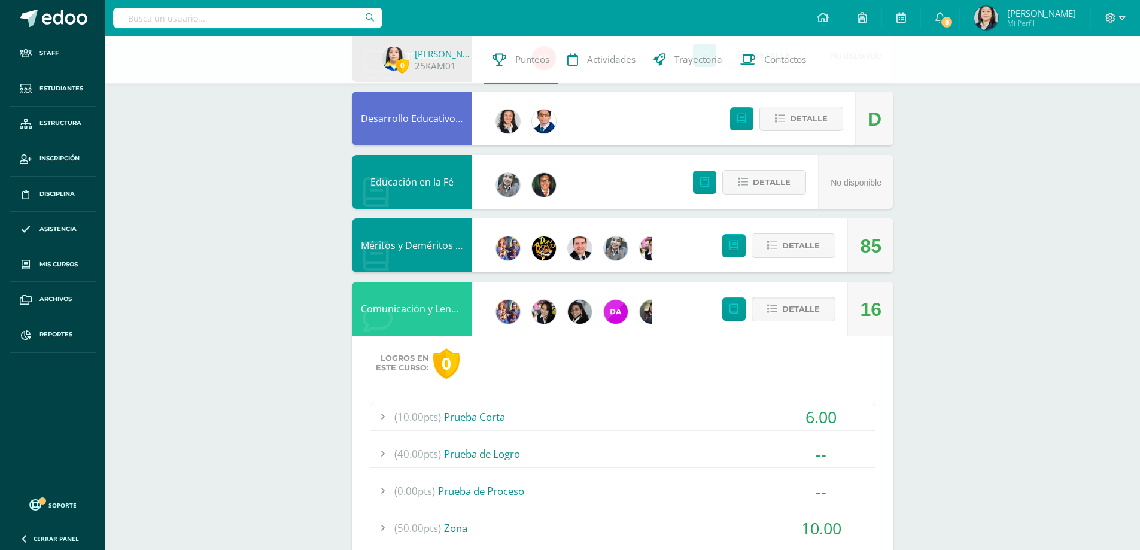
scroll to position [723, 0]
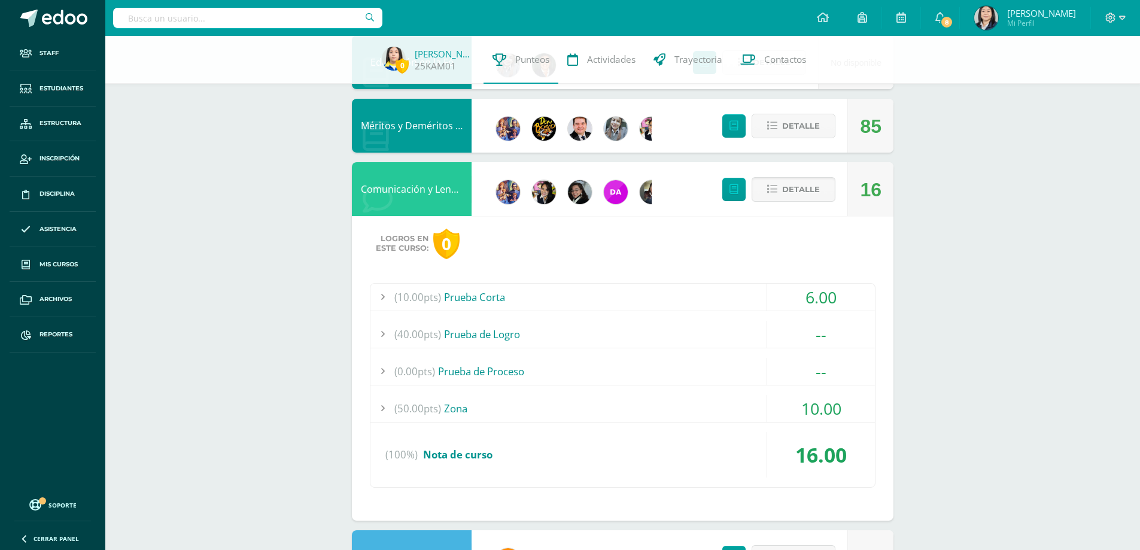
drag, startPoint x: 867, startPoint y: 196, endPoint x: 882, endPoint y: 170, distance: 30.1
click at [883, 194] on div "16" at bounding box center [870, 189] width 46 height 54
click at [798, 194] on span "Detalle" at bounding box center [801, 189] width 38 height 22
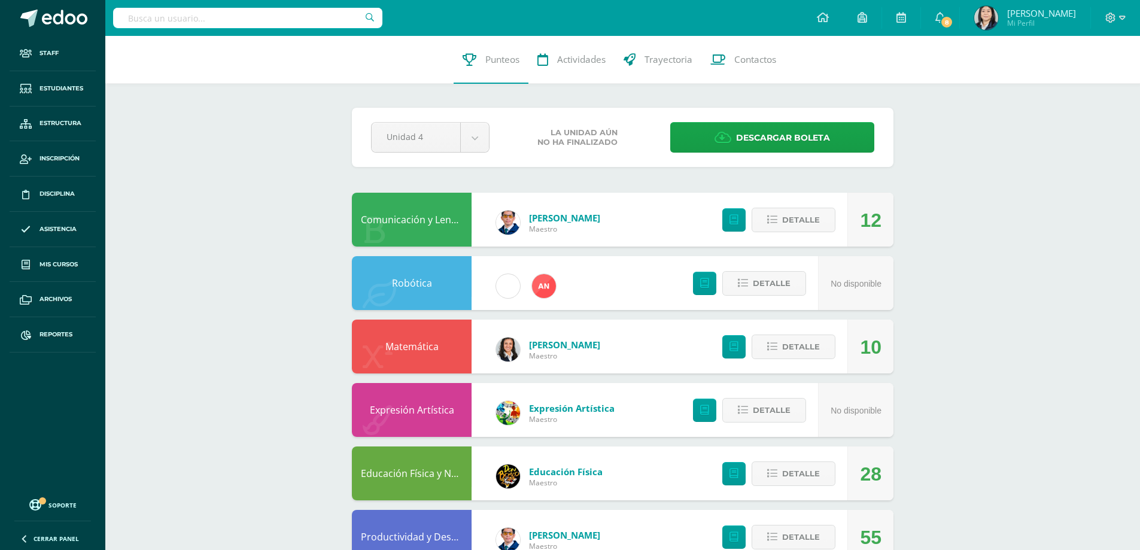
scroll to position [60, 0]
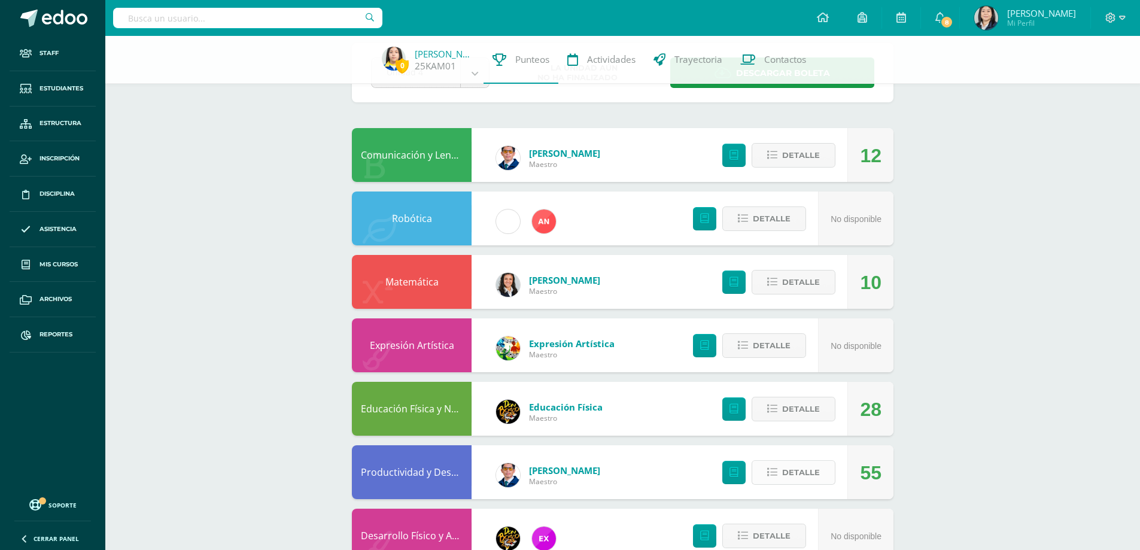
click at [804, 476] on span "Detalle" at bounding box center [801, 472] width 38 height 22
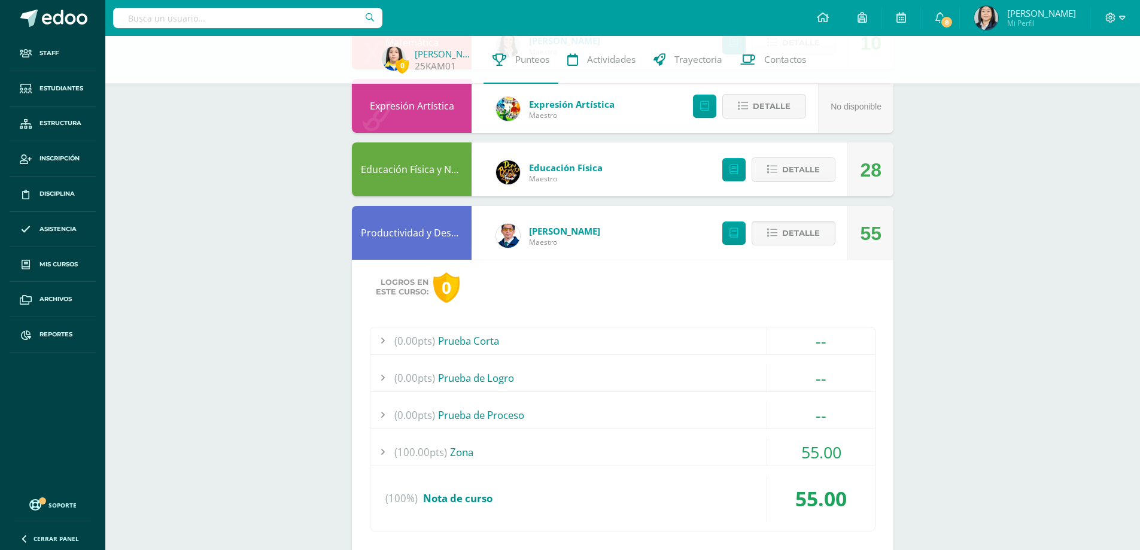
scroll to position [179, 0]
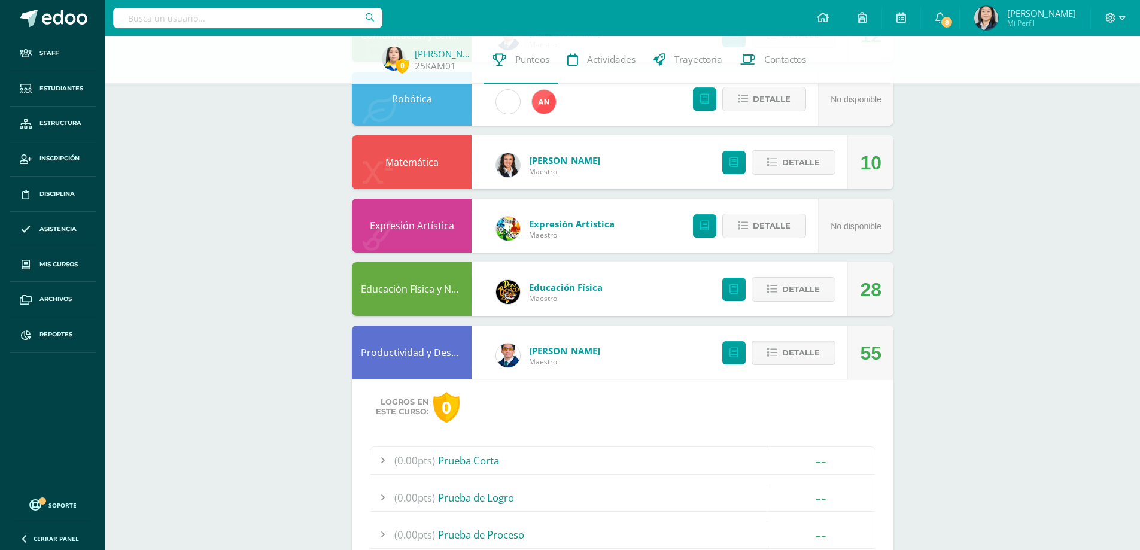
click at [807, 355] on span "Detalle" at bounding box center [801, 353] width 38 height 22
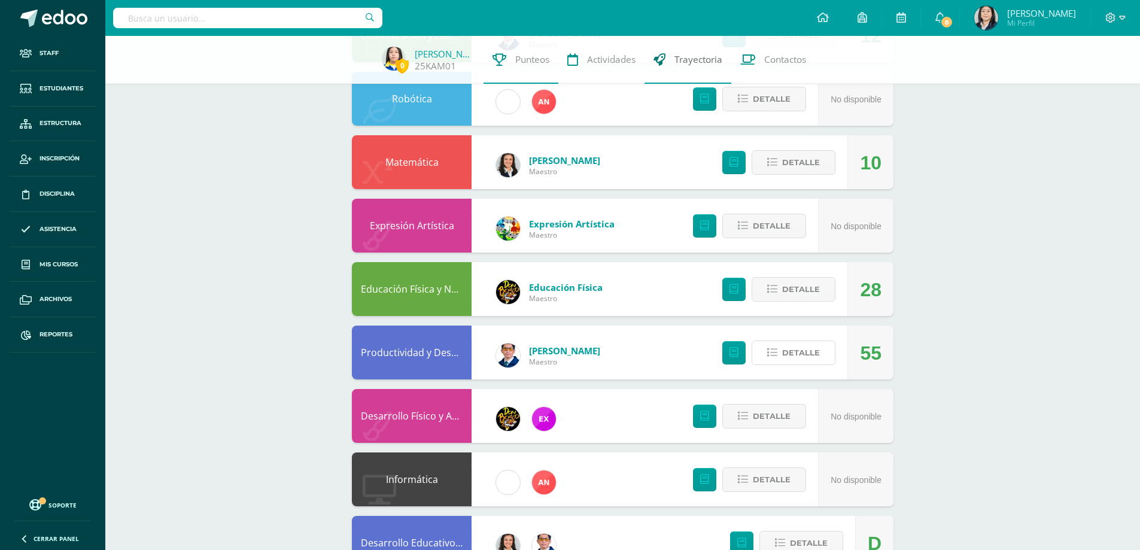
scroll to position [299, 0]
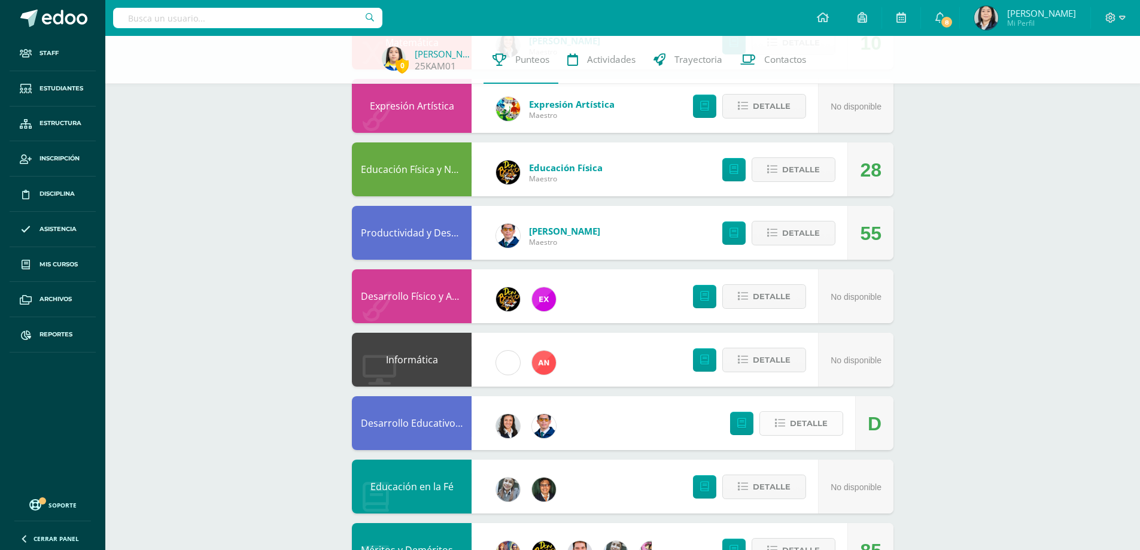
click at [814, 415] on span "Detalle" at bounding box center [809, 423] width 38 height 22
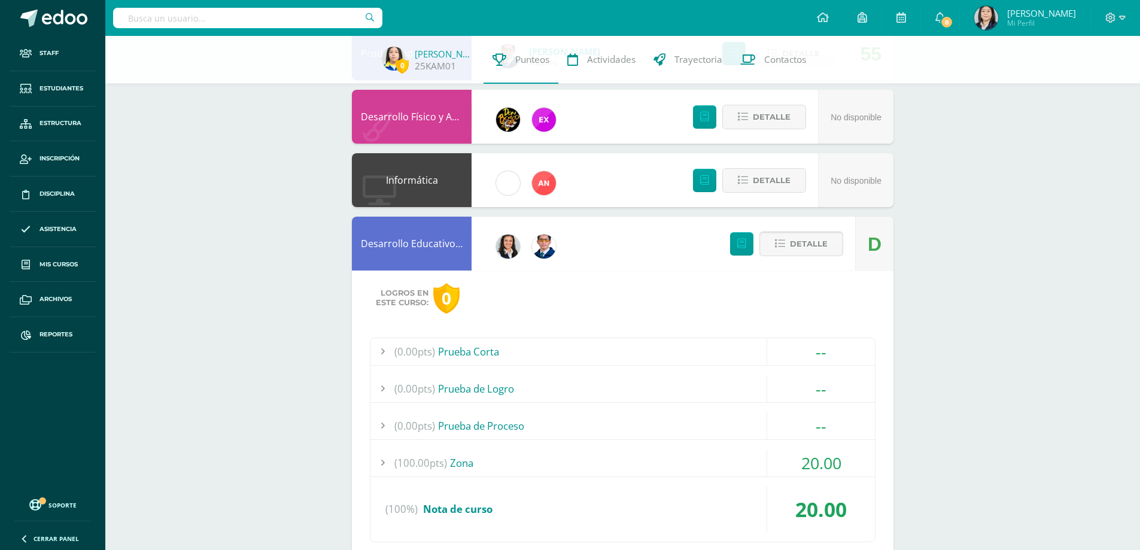
scroll to position [419, 0]
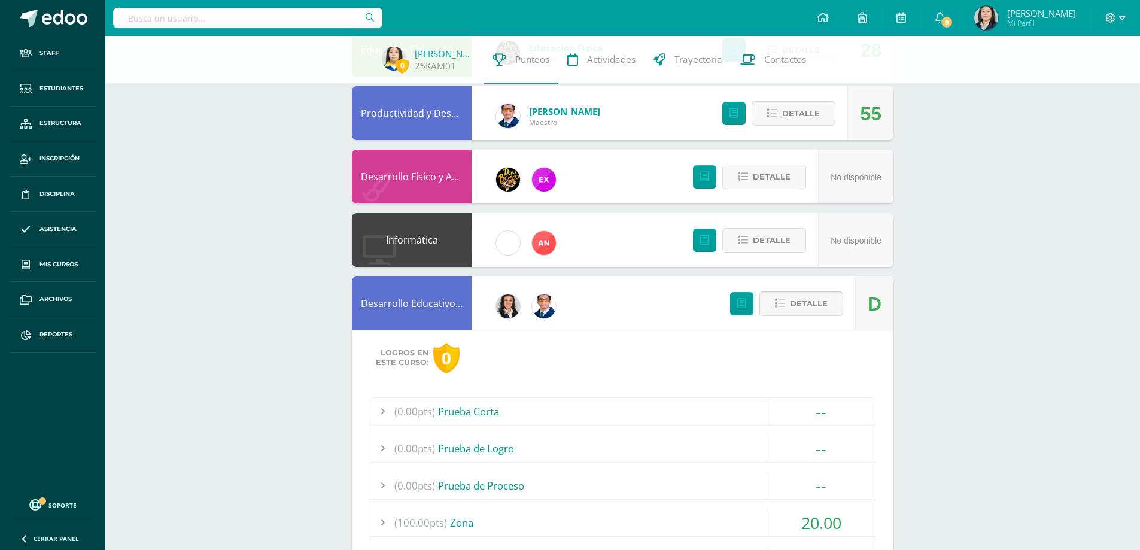
click at [794, 296] on span "Detalle" at bounding box center [809, 304] width 38 height 22
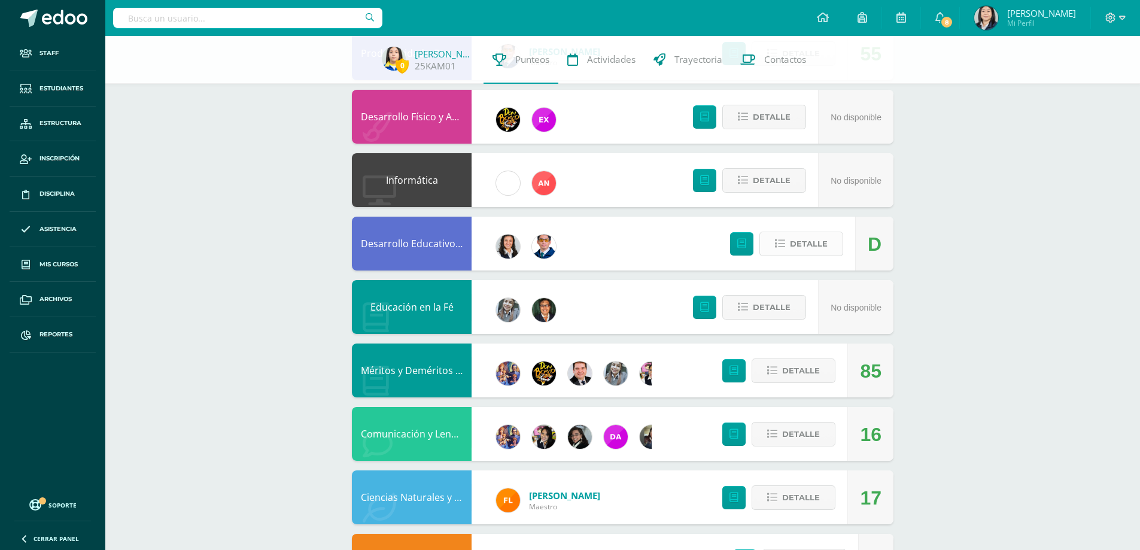
scroll to position [538, 0]
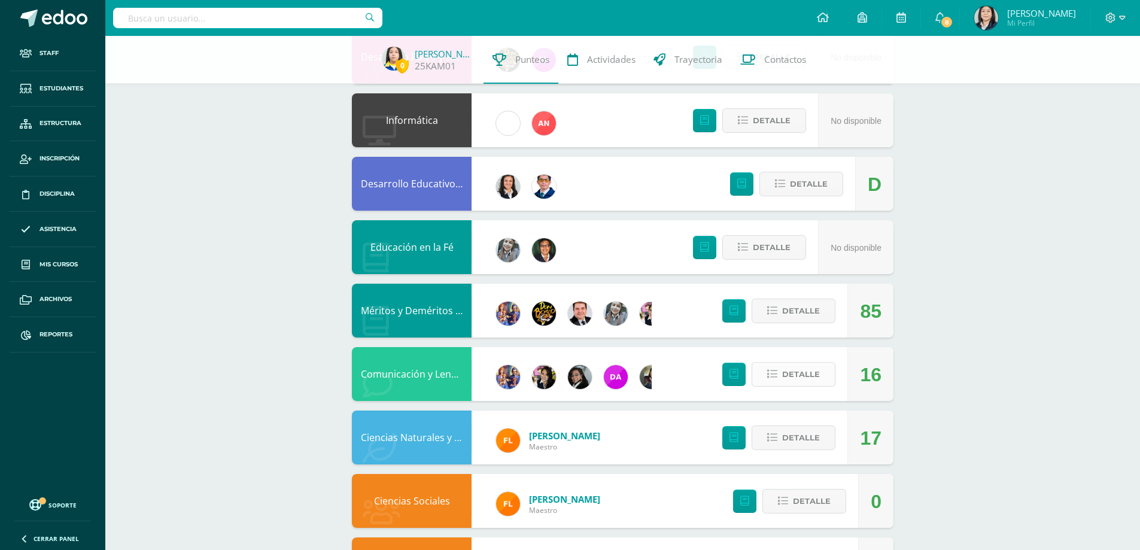
click at [803, 377] on span "Detalle" at bounding box center [801, 374] width 38 height 22
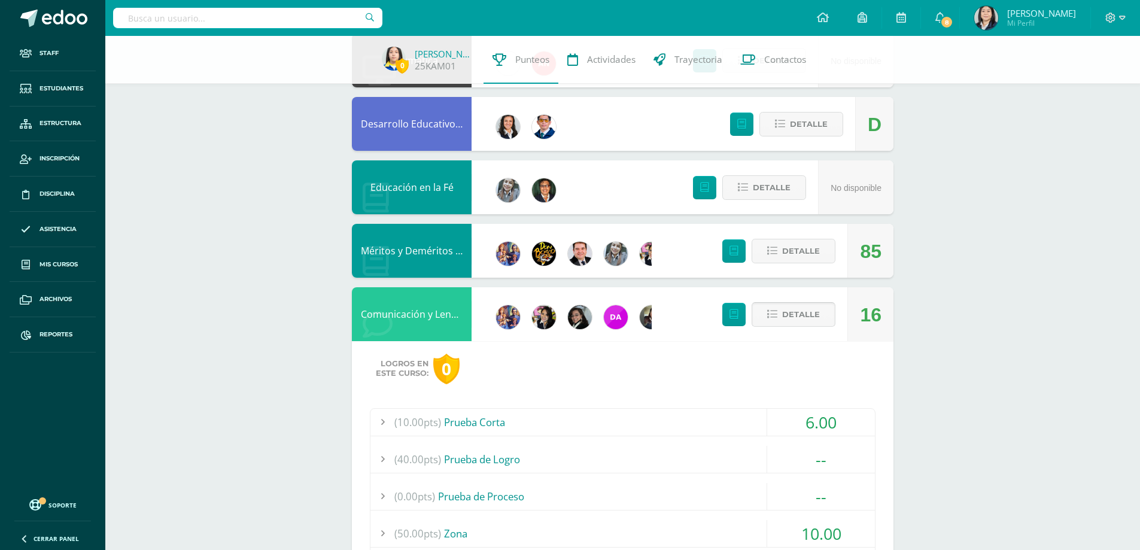
scroll to position [658, 0]
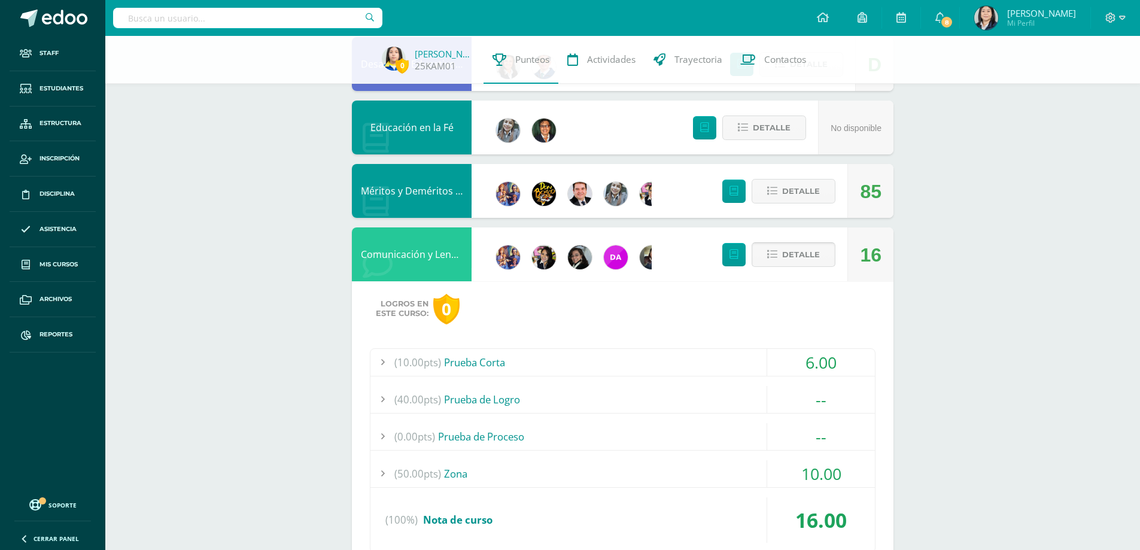
click at [790, 254] on span "Detalle" at bounding box center [801, 254] width 38 height 22
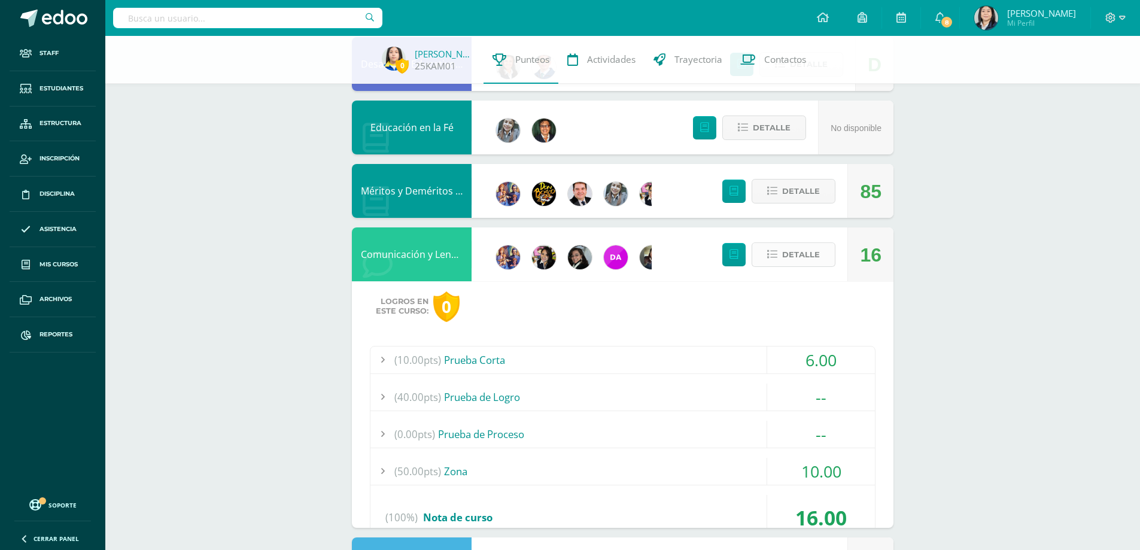
scroll to position [604, 0]
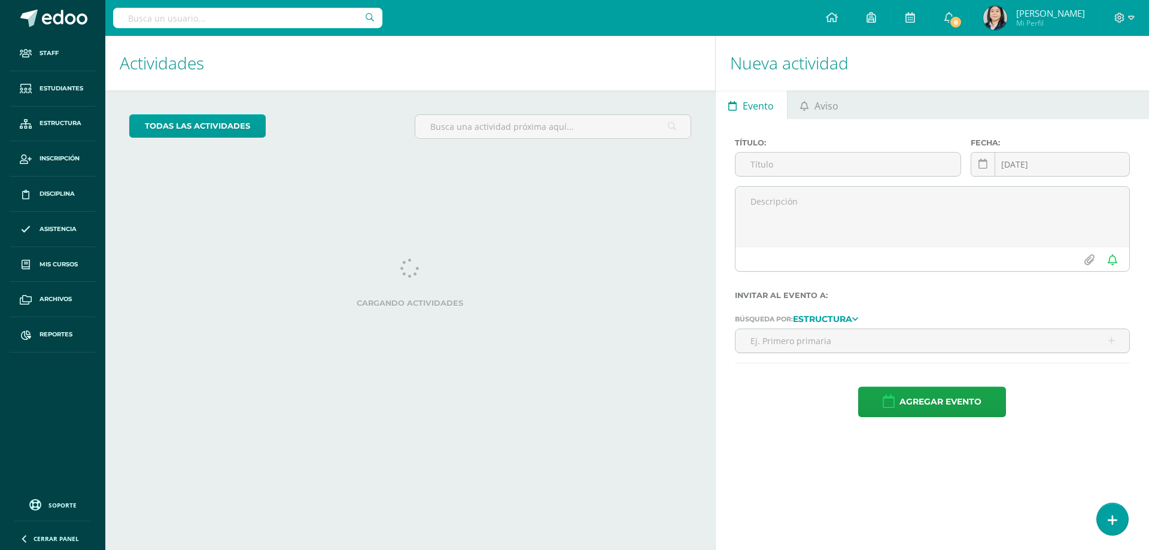
click at [308, 19] on input "text" at bounding box center [247, 18] width 269 height 20
type input "turcios"
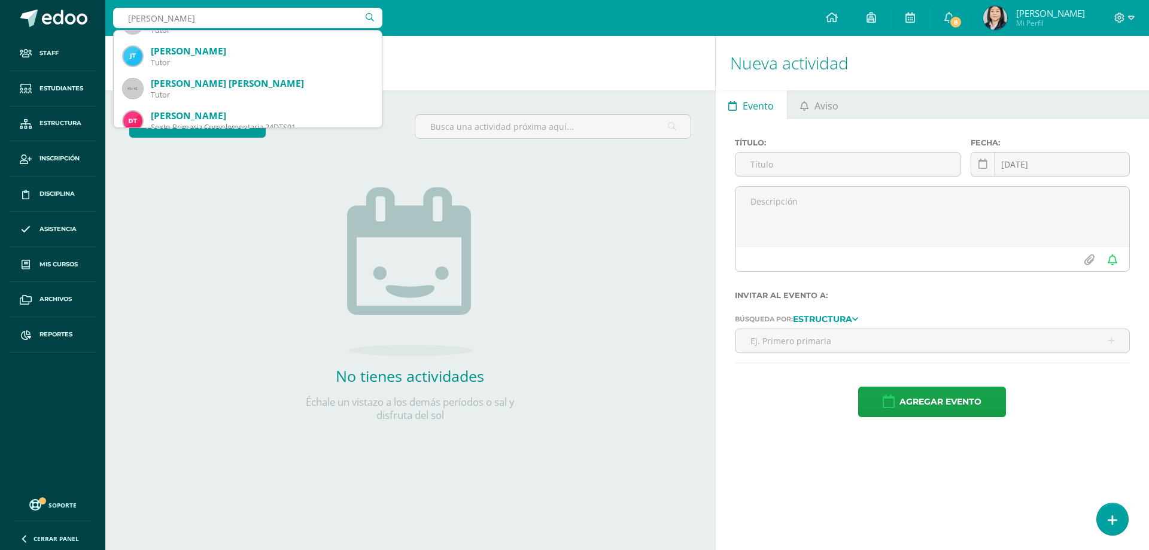
scroll to position [144, 0]
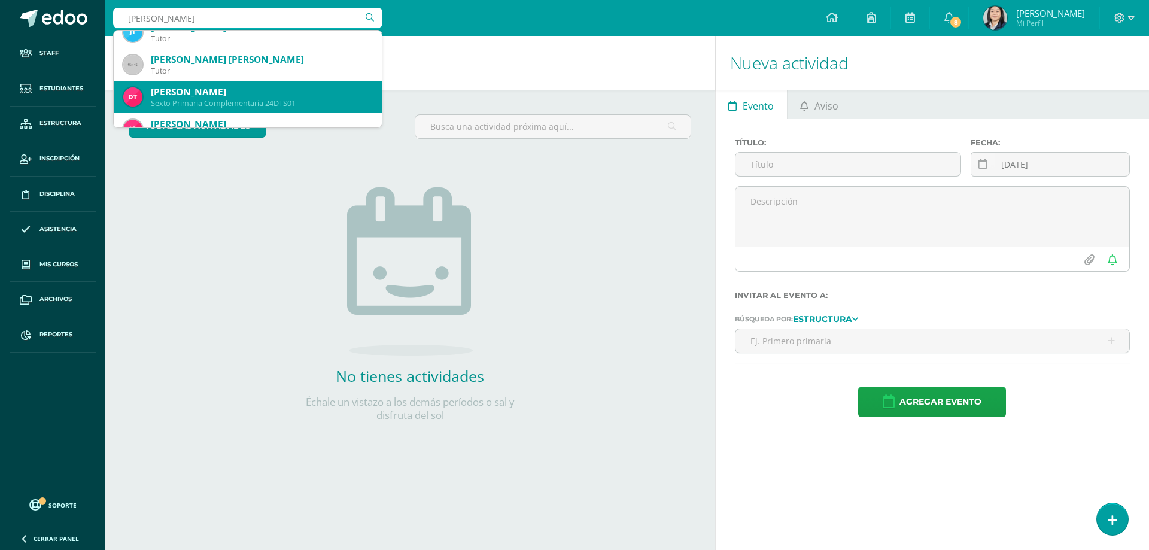
click at [282, 102] on div "Sexto Primaria Complementaria 24DTS01" at bounding box center [261, 103] width 221 height 10
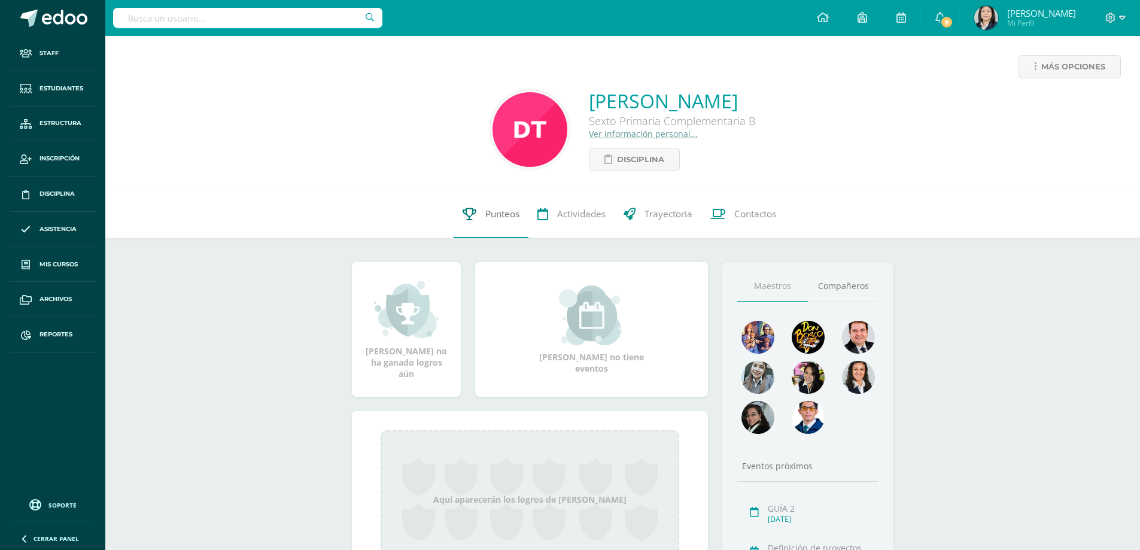
click at [514, 214] on span "Punteos" at bounding box center [502, 214] width 34 height 13
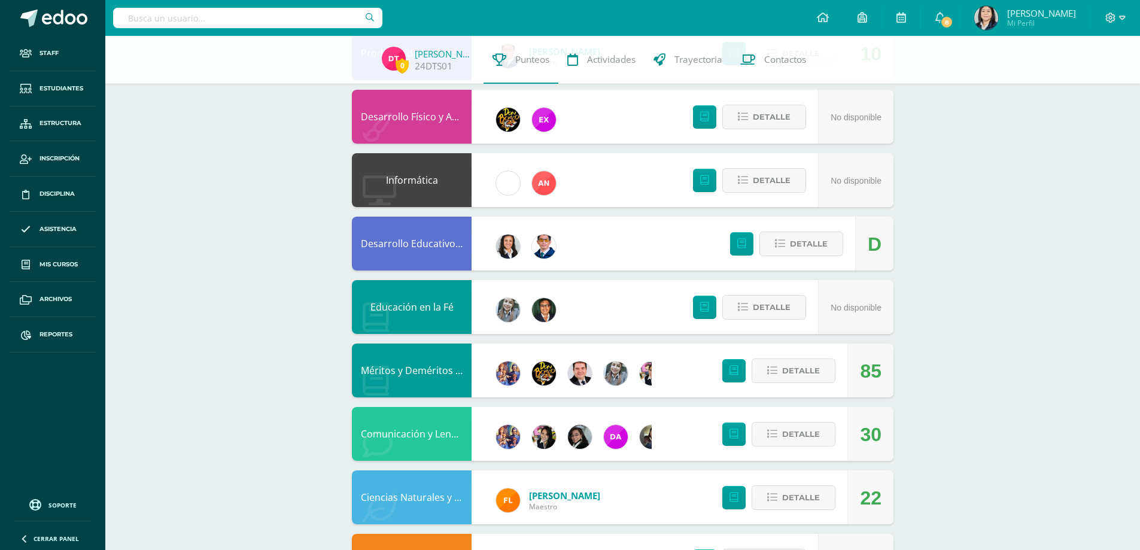
scroll to position [538, 0]
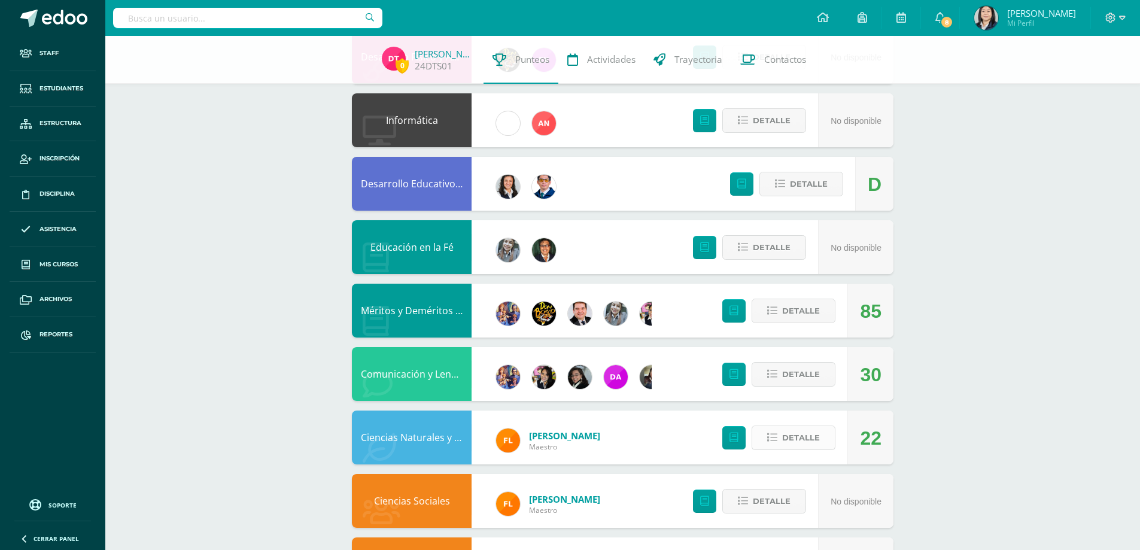
click at [806, 443] on span "Detalle" at bounding box center [801, 438] width 38 height 22
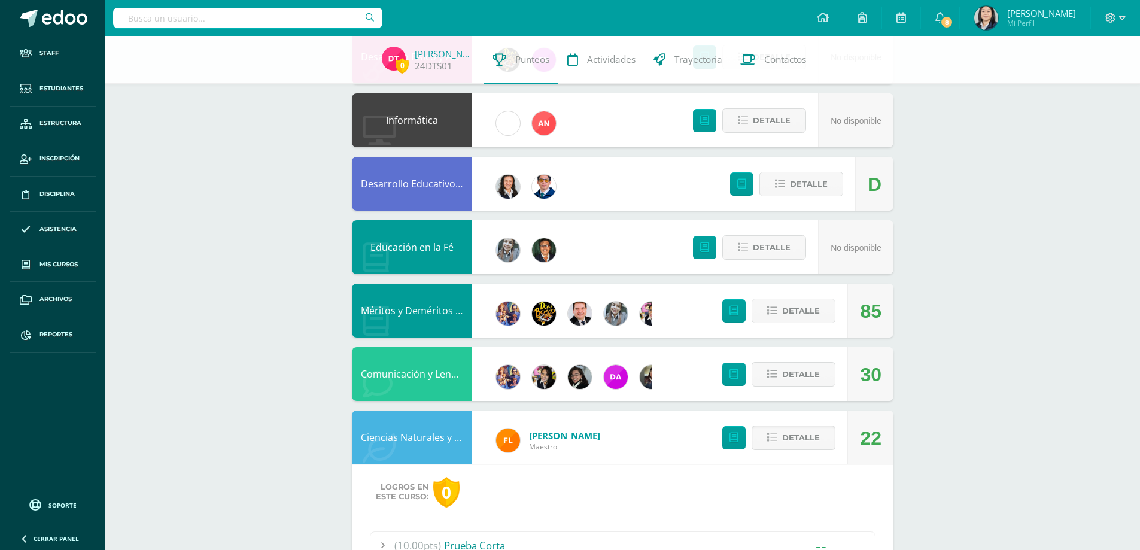
scroll to position [718, 0]
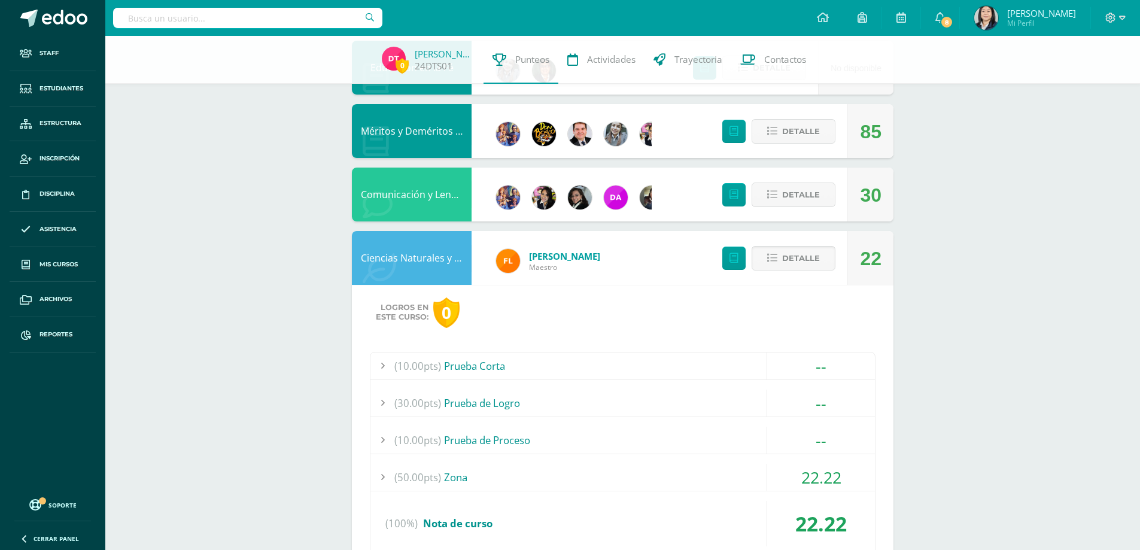
click at [818, 478] on span "22.22" at bounding box center [821, 477] width 40 height 22
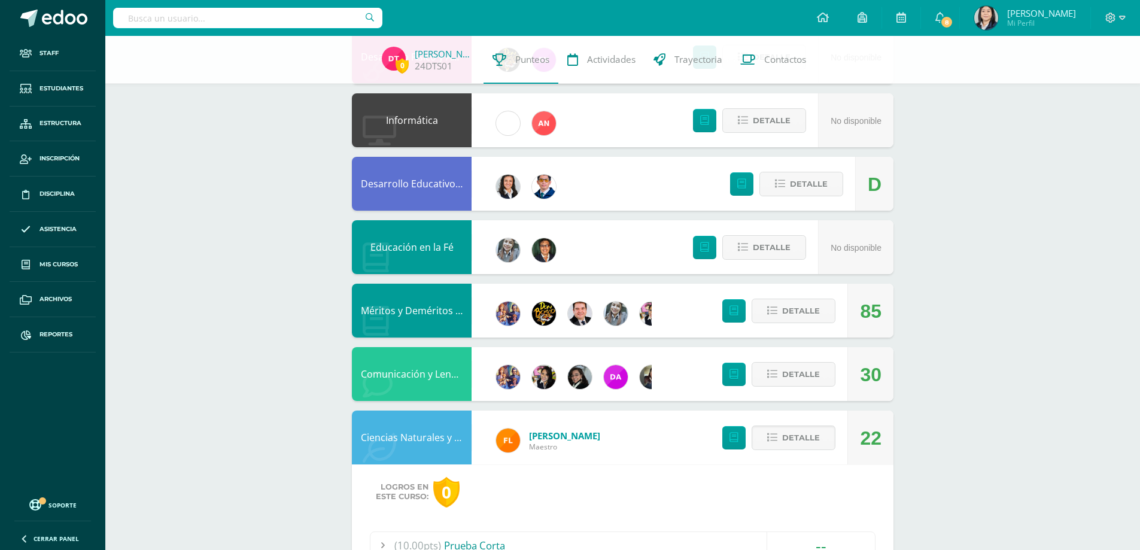
scroll to position [658, 0]
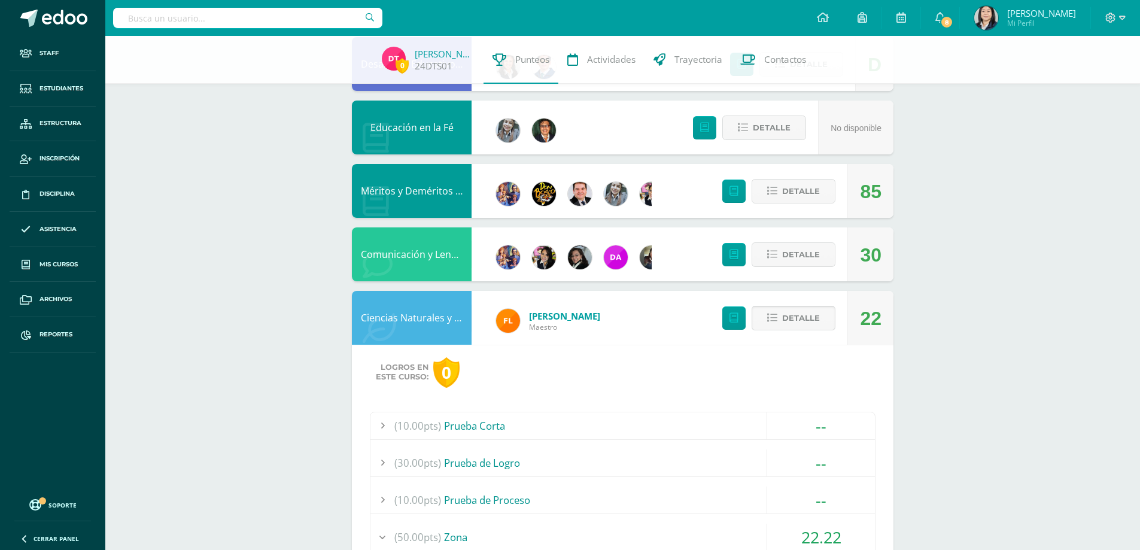
click at [808, 321] on span "Detalle" at bounding box center [801, 318] width 38 height 22
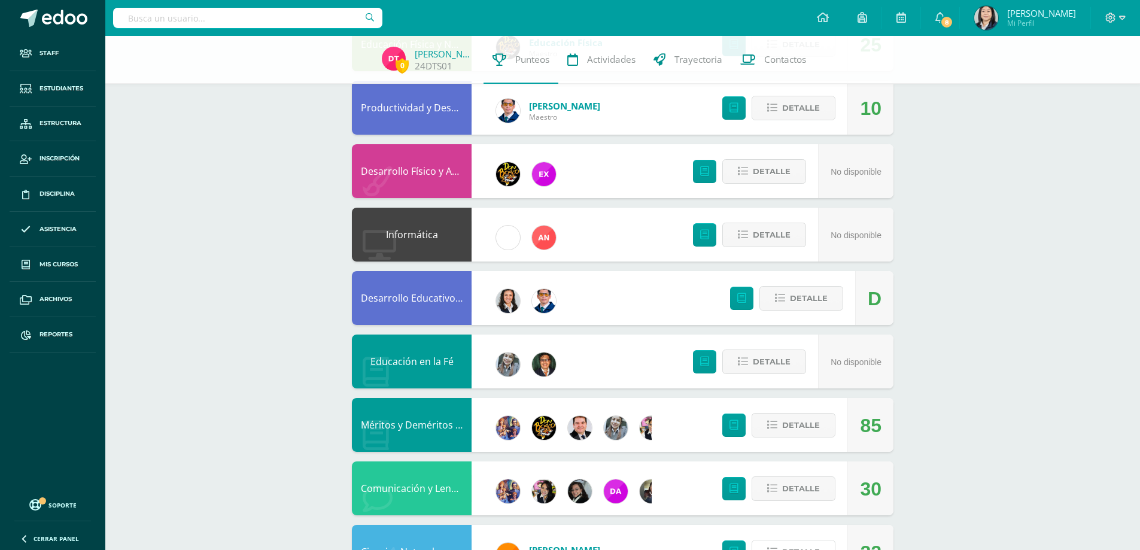
scroll to position [364, 0]
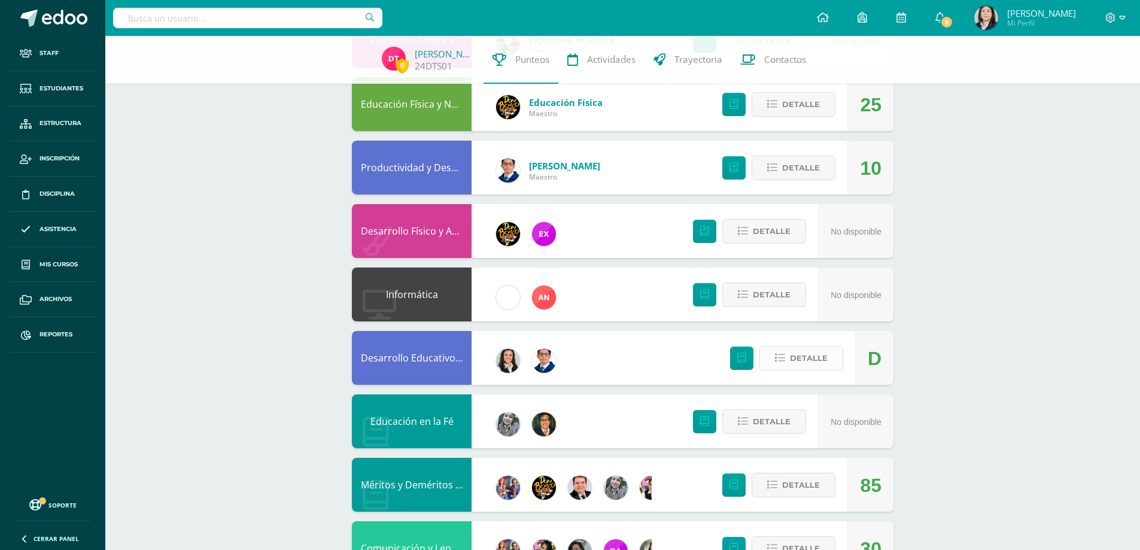
click at [806, 349] on span "Detalle" at bounding box center [809, 358] width 38 height 22
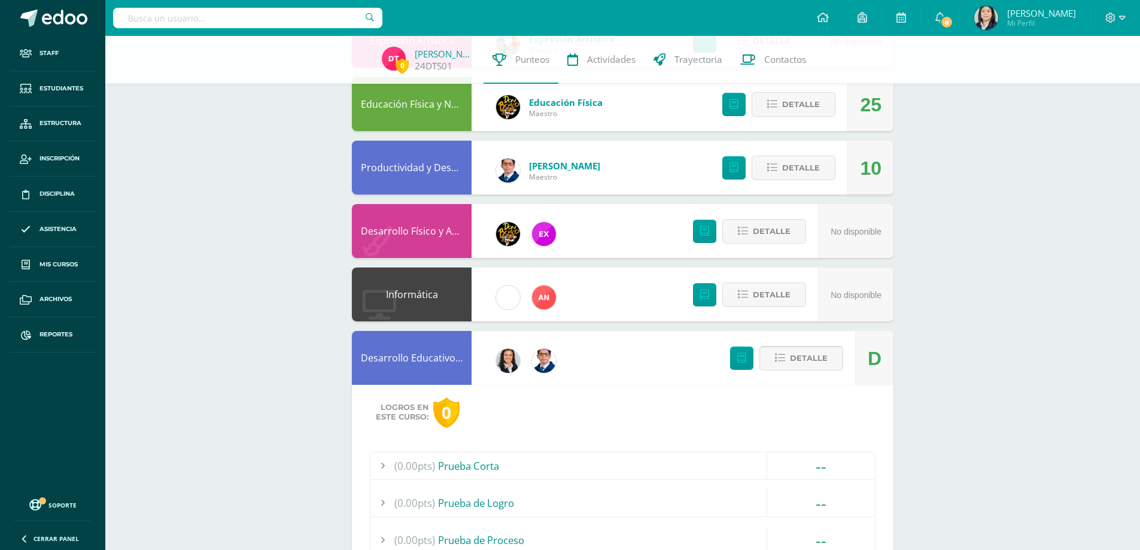
click at [803, 355] on span "Detalle" at bounding box center [809, 358] width 38 height 22
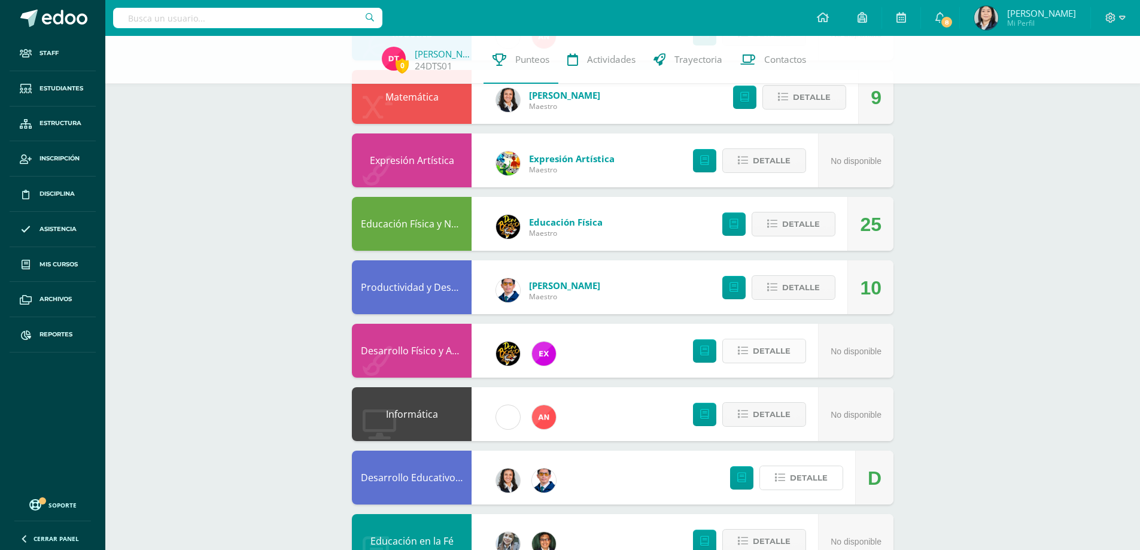
scroll to position [185, 0]
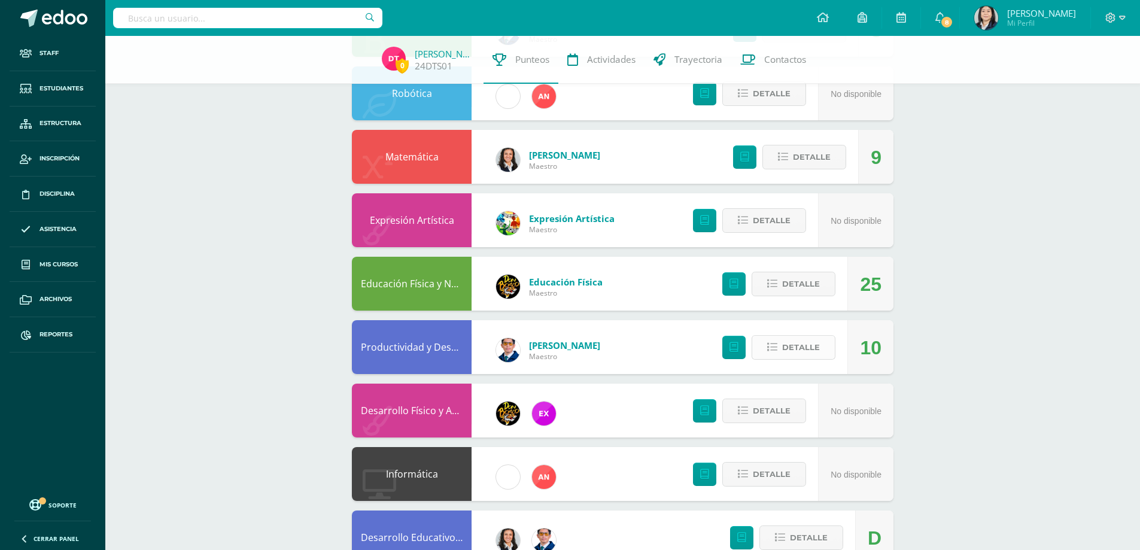
click at [803, 354] on span "Detalle" at bounding box center [801, 347] width 38 height 22
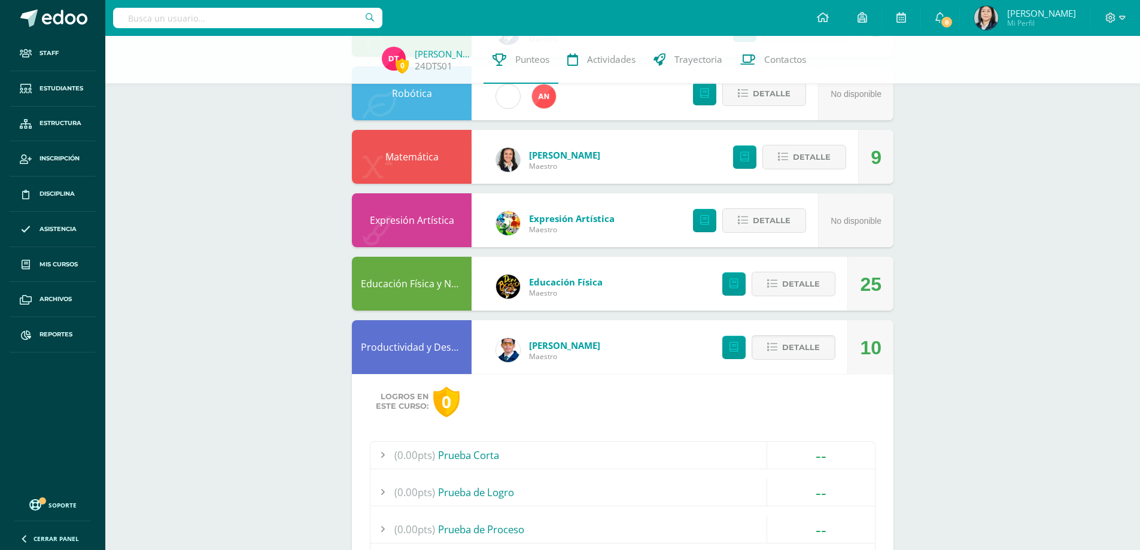
drag, startPoint x: 797, startPoint y: 349, endPoint x: 828, endPoint y: 314, distance: 46.2
click at [797, 348] on span "Detalle" at bounding box center [801, 347] width 38 height 22
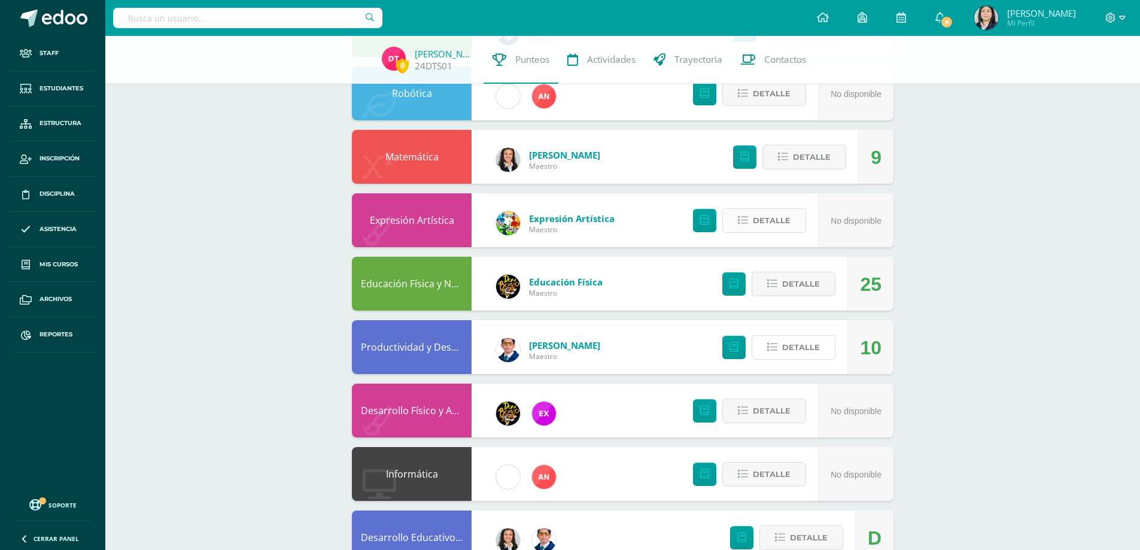
scroll to position [0, 0]
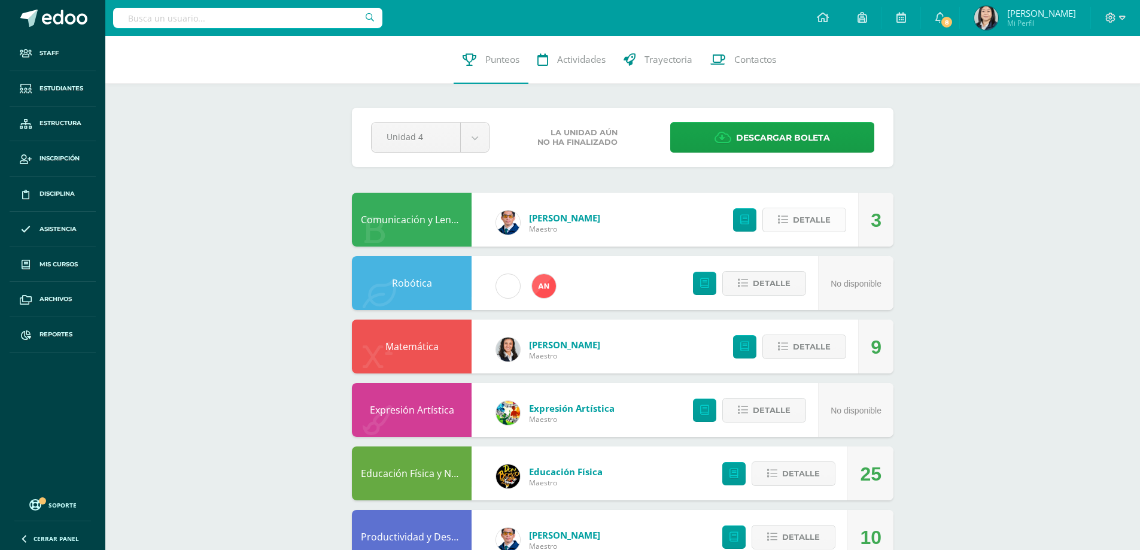
click at [805, 224] on span "Detalle" at bounding box center [812, 220] width 38 height 22
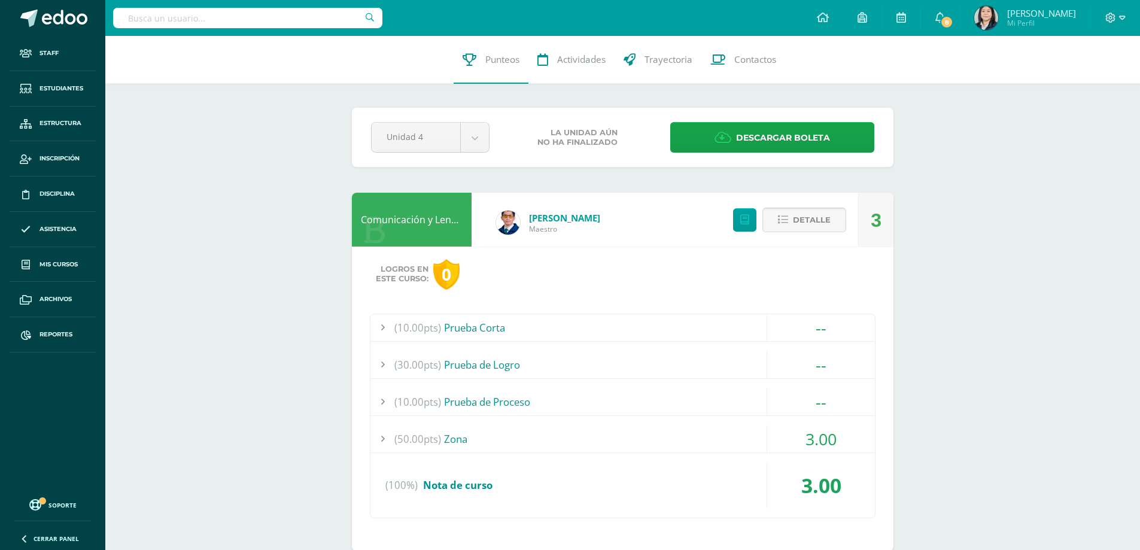
click at [805, 224] on span "Detalle" at bounding box center [812, 220] width 38 height 22
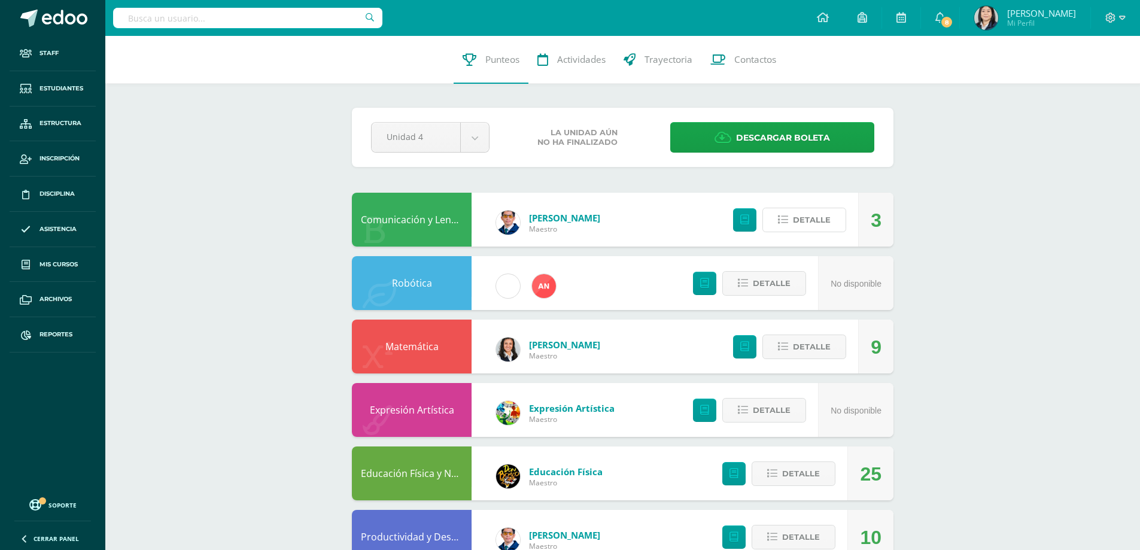
scroll to position [120, 0]
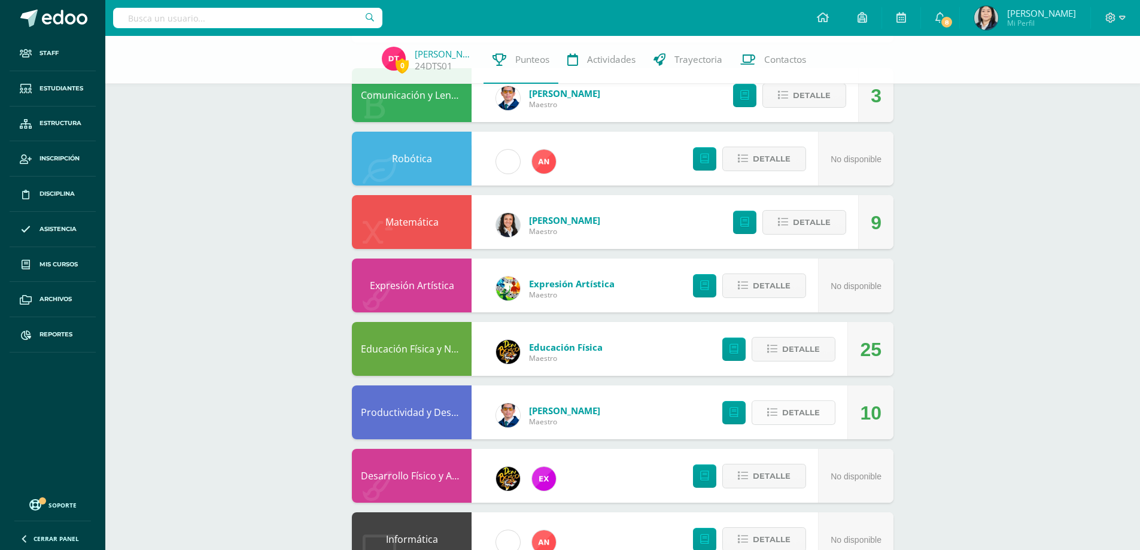
click at [803, 407] on span "Detalle" at bounding box center [801, 412] width 38 height 22
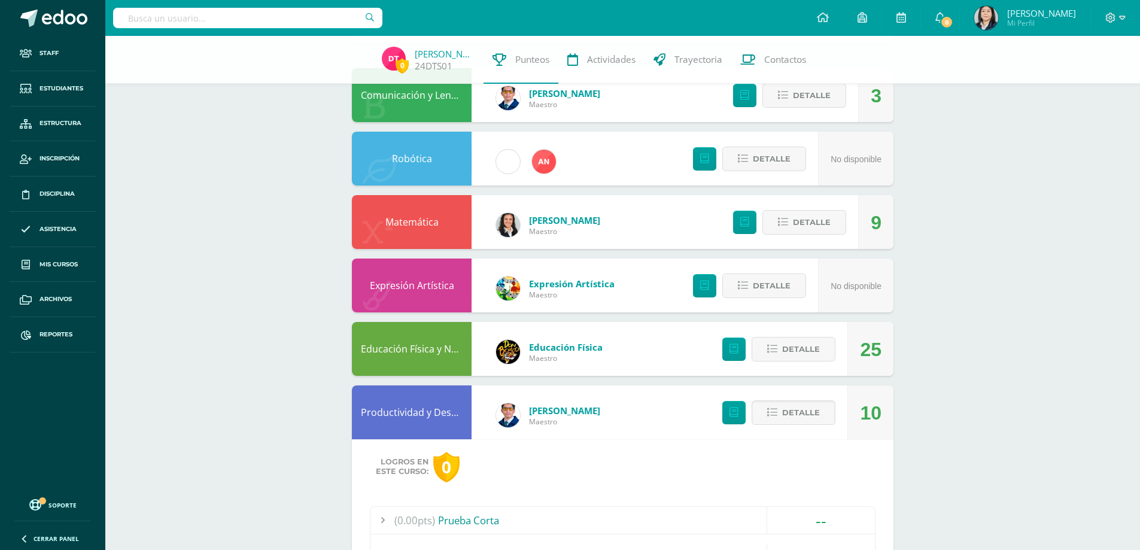
scroll to position [239, 0]
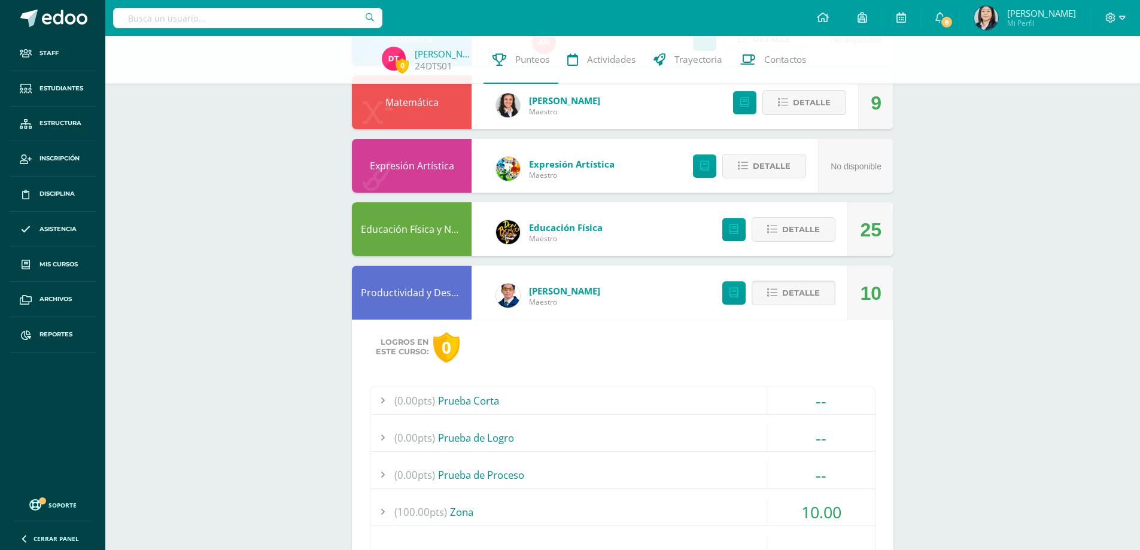
click at [801, 294] on span "Detalle" at bounding box center [801, 293] width 38 height 22
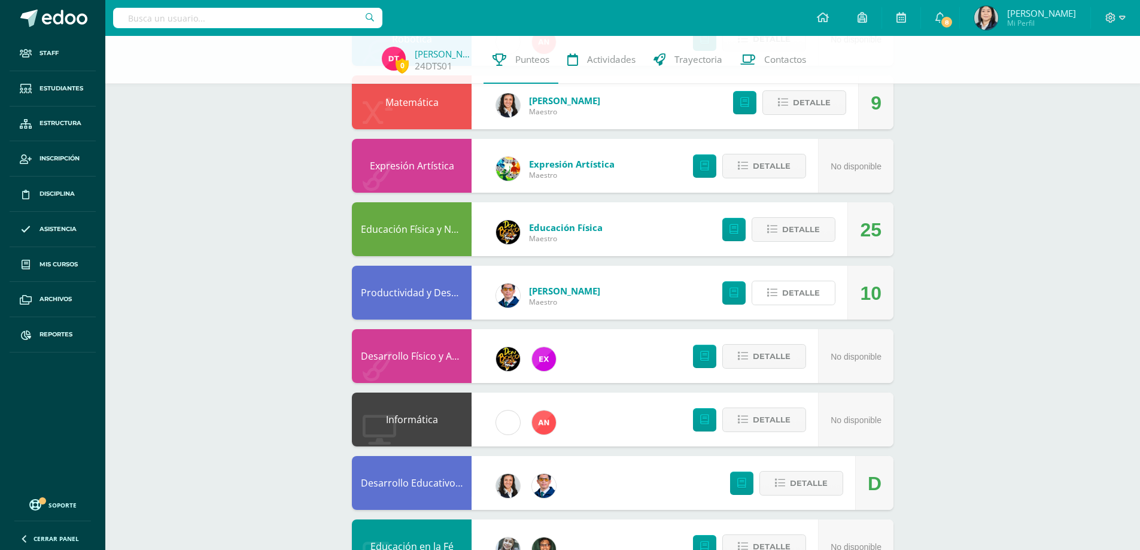
scroll to position [359, 0]
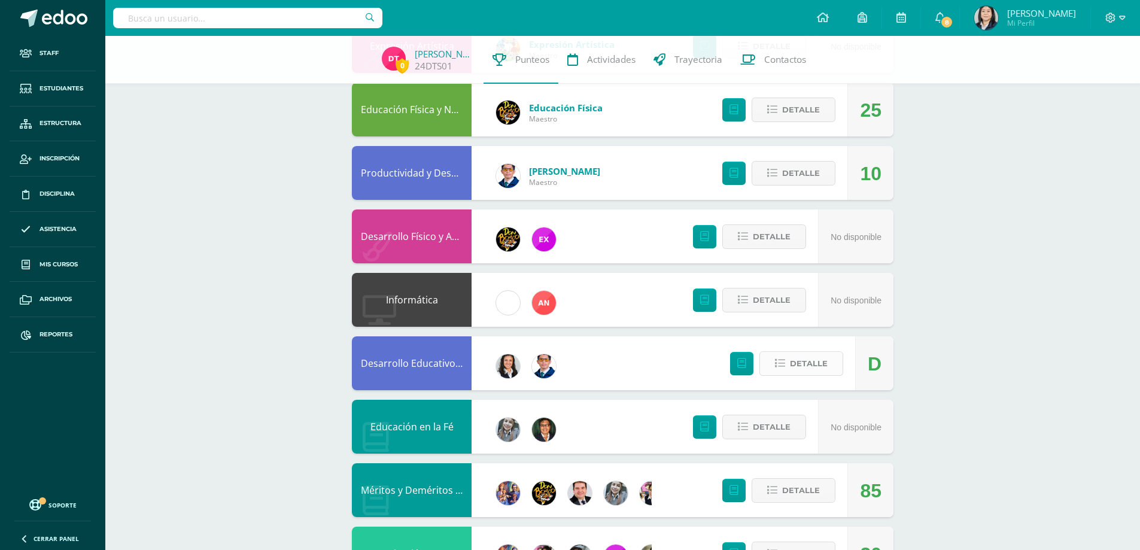
click at [817, 361] on span "Detalle" at bounding box center [809, 363] width 38 height 22
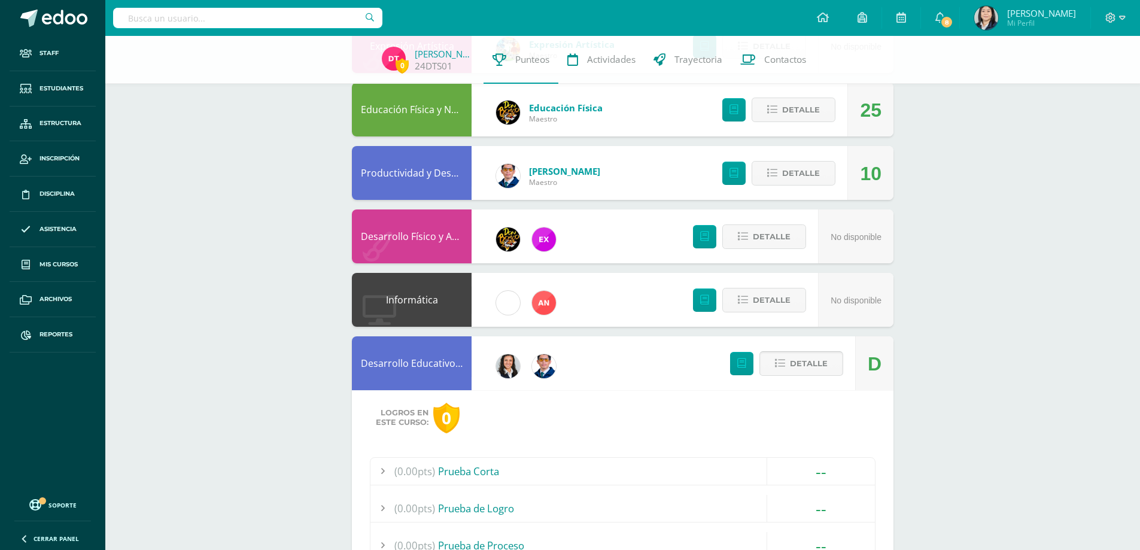
scroll to position [538, 0]
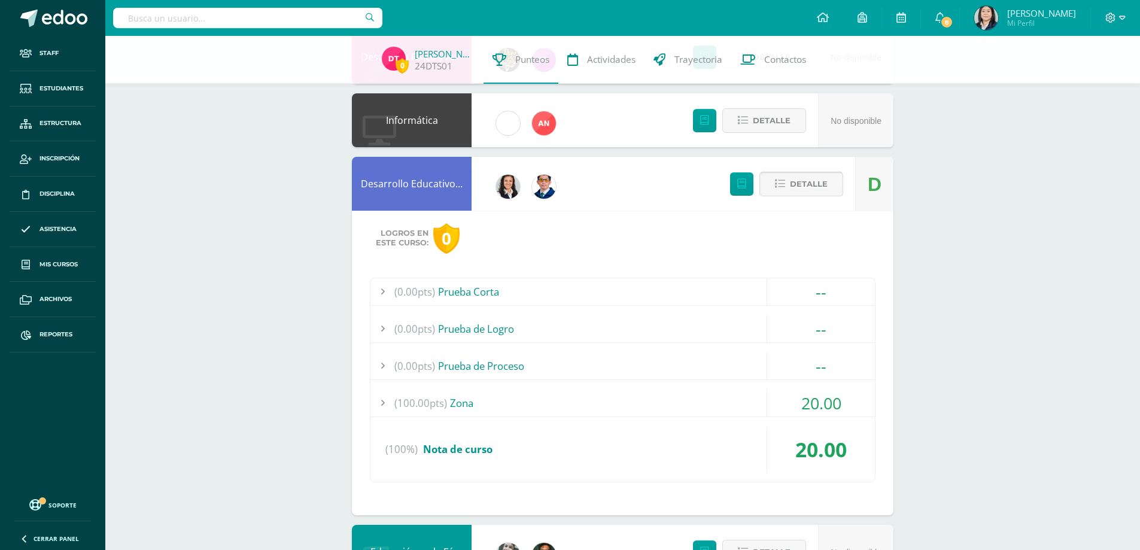
drag, startPoint x: 786, startPoint y: 181, endPoint x: 795, endPoint y: 179, distance: 9.2
click at [787, 181] on button "Detalle" at bounding box center [801, 184] width 84 height 25
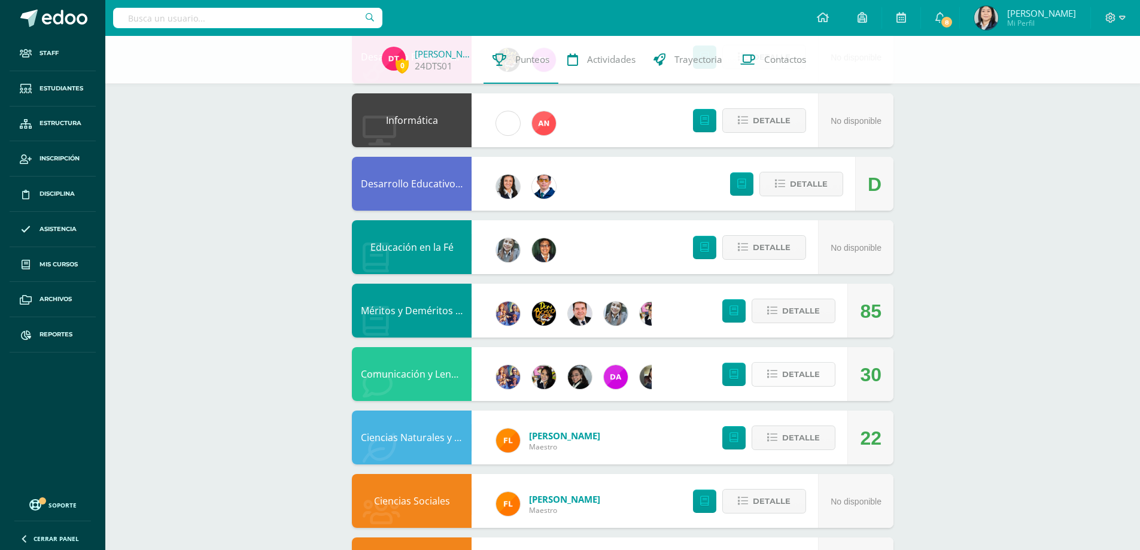
click at [810, 371] on span "Detalle" at bounding box center [801, 374] width 38 height 22
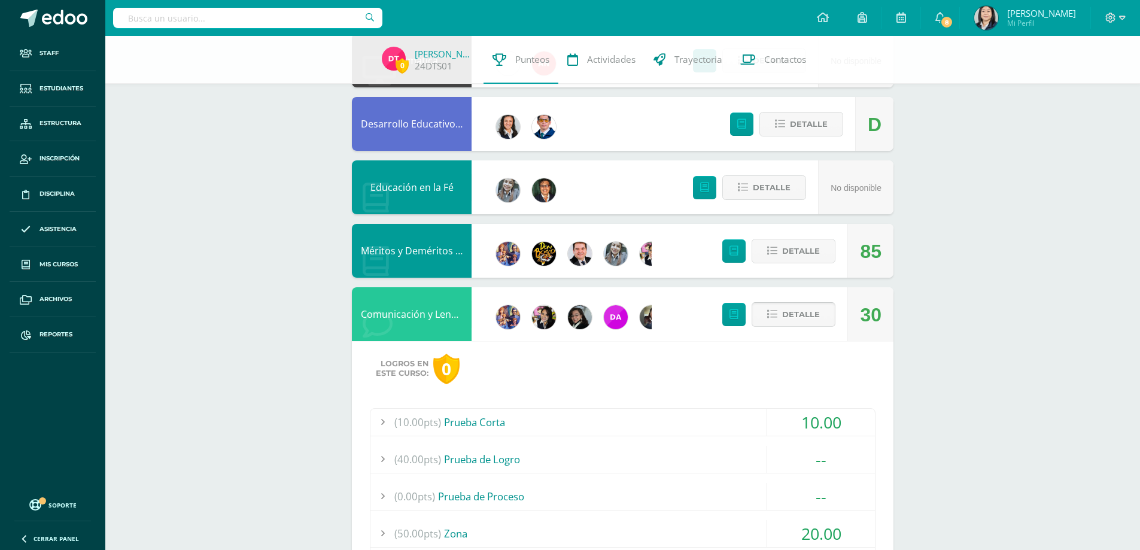
scroll to position [718, 0]
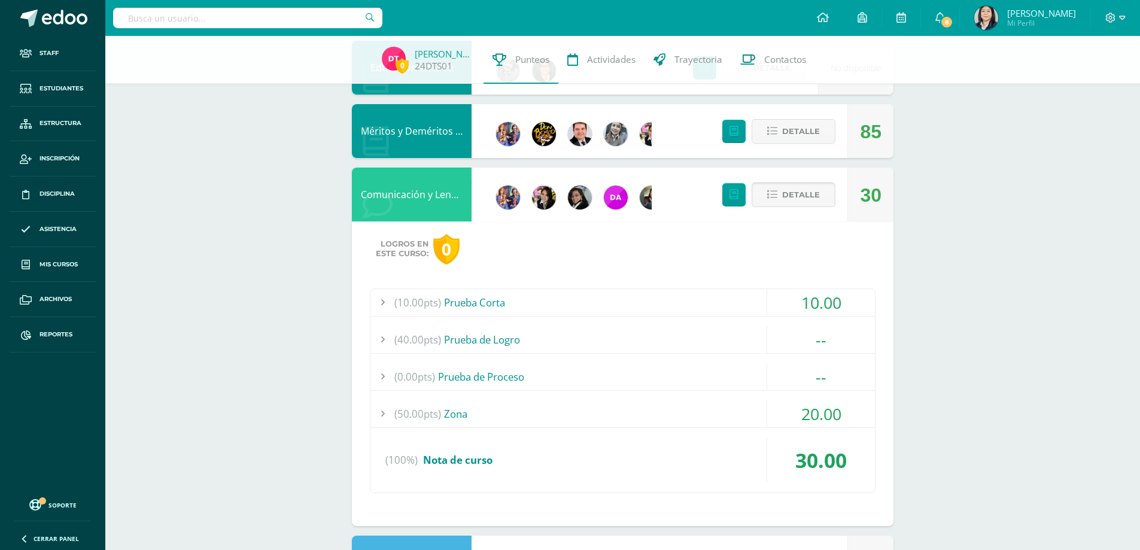
click at [790, 197] on span "Detalle" at bounding box center [801, 195] width 38 height 22
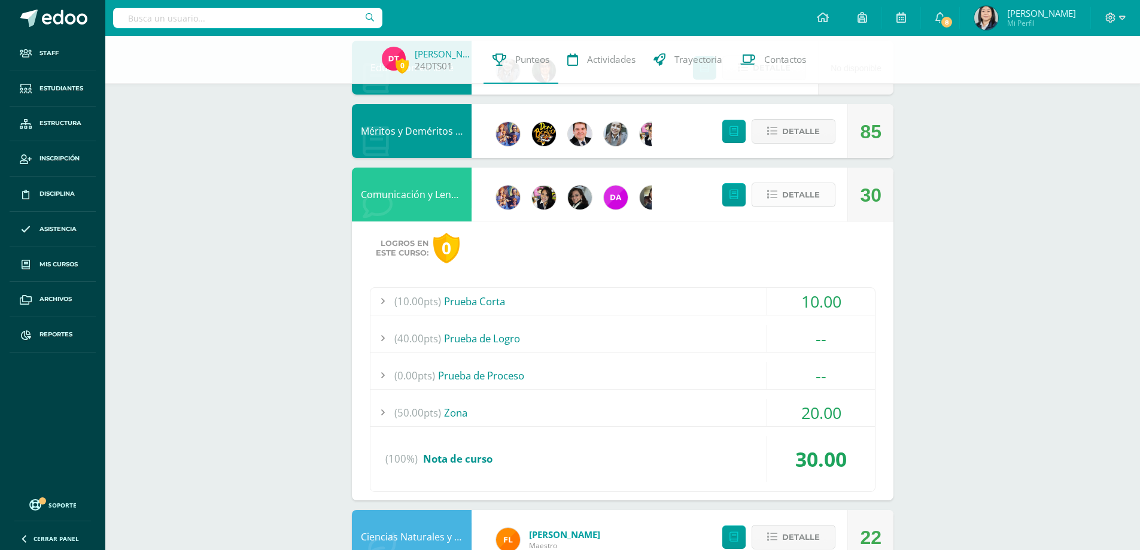
scroll to position [604, 0]
